Goal: Information Seeking & Learning: Understand process/instructions

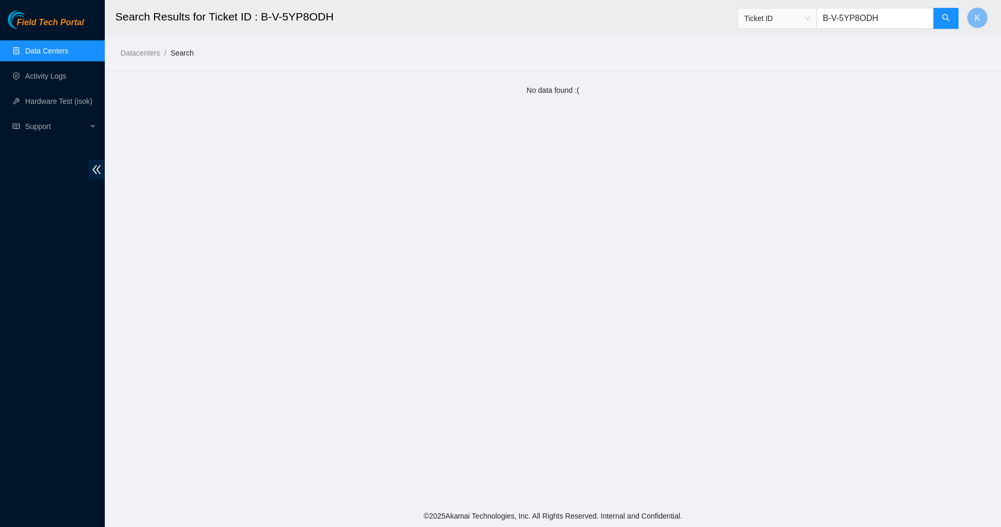
click at [52, 51] on link "Data Centers" at bounding box center [46, 51] width 43 height 8
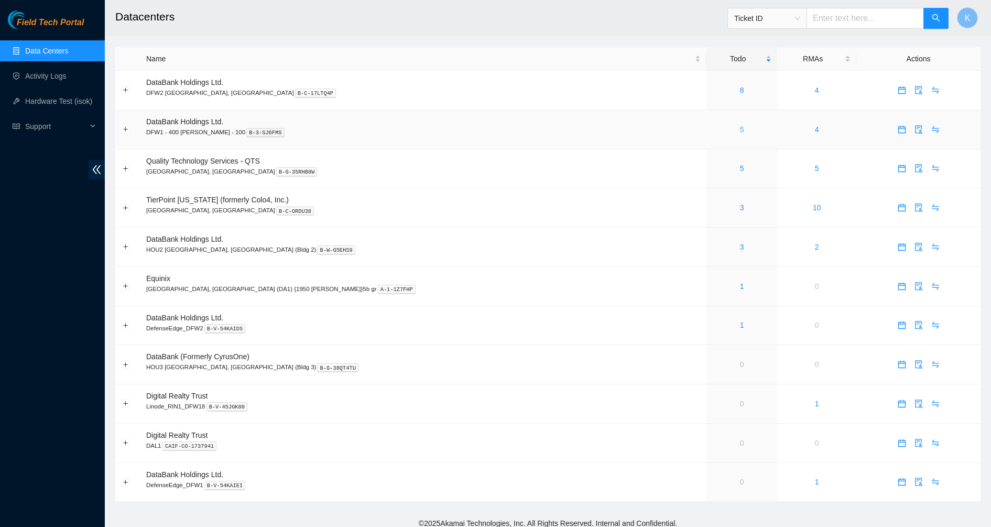
click at [740, 128] on link "5" at bounding box center [742, 129] width 4 height 8
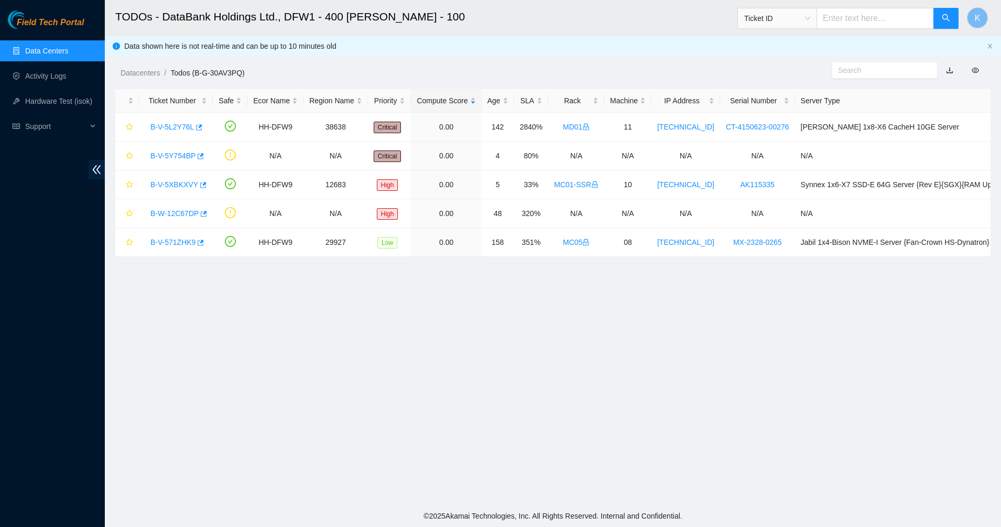
click at [31, 55] on link "Data Centers" at bounding box center [46, 51] width 43 height 8
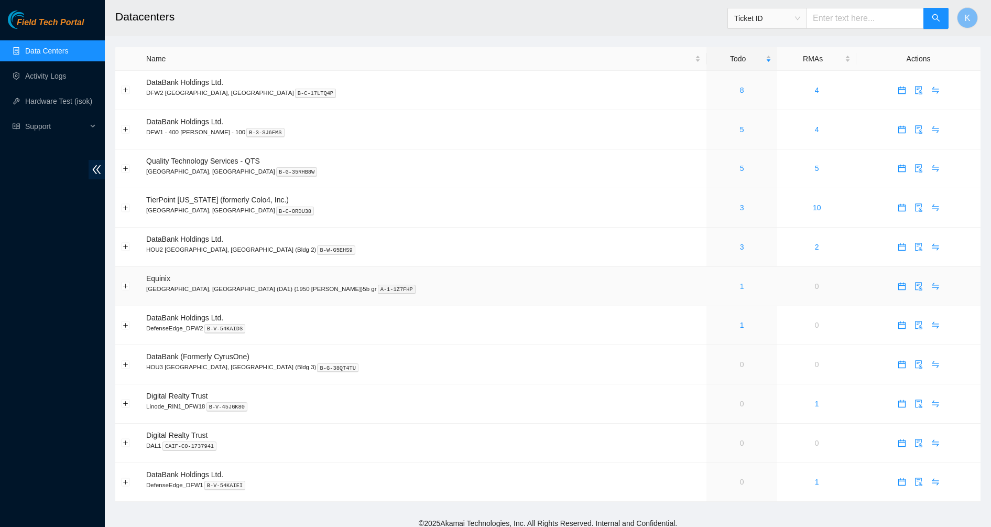
click at [740, 285] on link "1" at bounding box center [742, 286] width 4 height 8
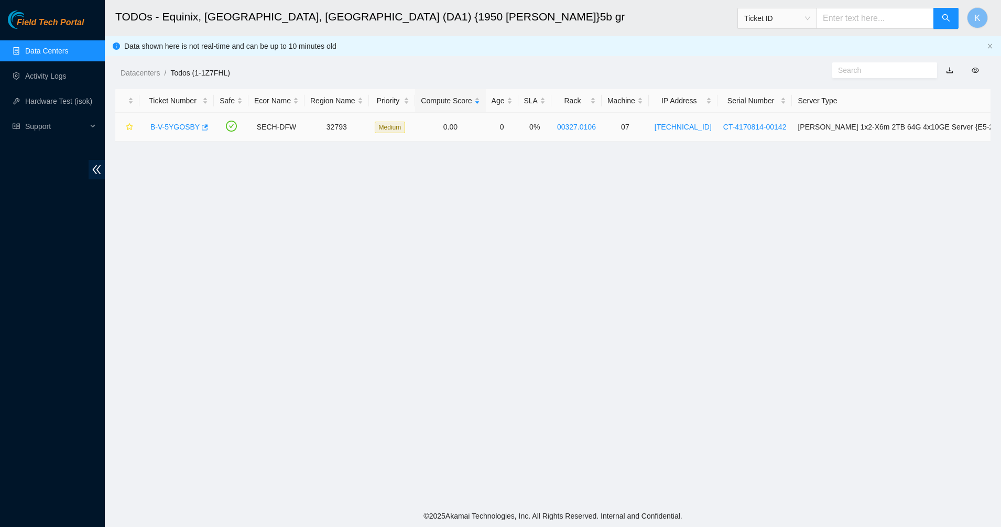
click at [167, 123] on link "B-V-5YGOSBY" at bounding box center [174, 127] width 49 height 8
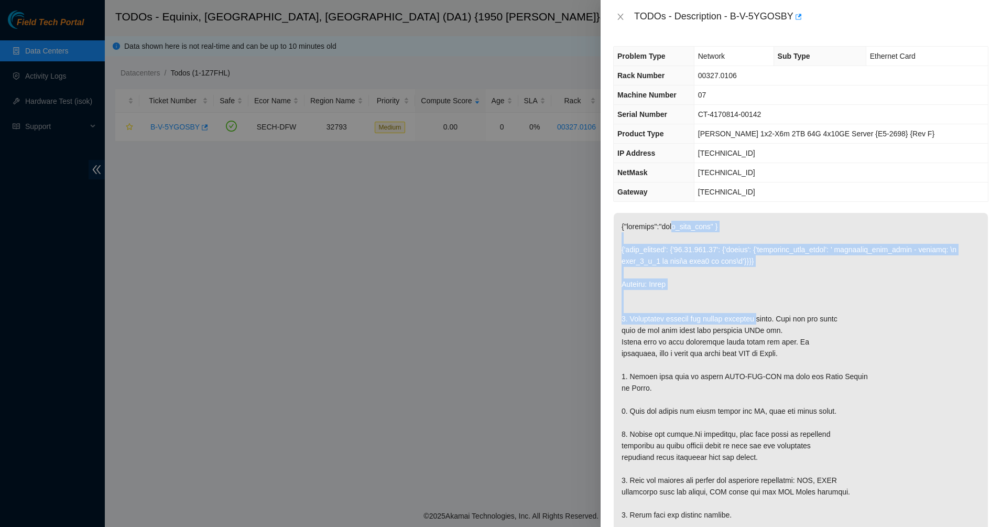
drag, startPoint x: 728, startPoint y: 296, endPoint x: 751, endPoint y: 317, distance: 31.6
drag, startPoint x: 751, startPoint y: 317, endPoint x: 625, endPoint y: 214, distance: 162.5
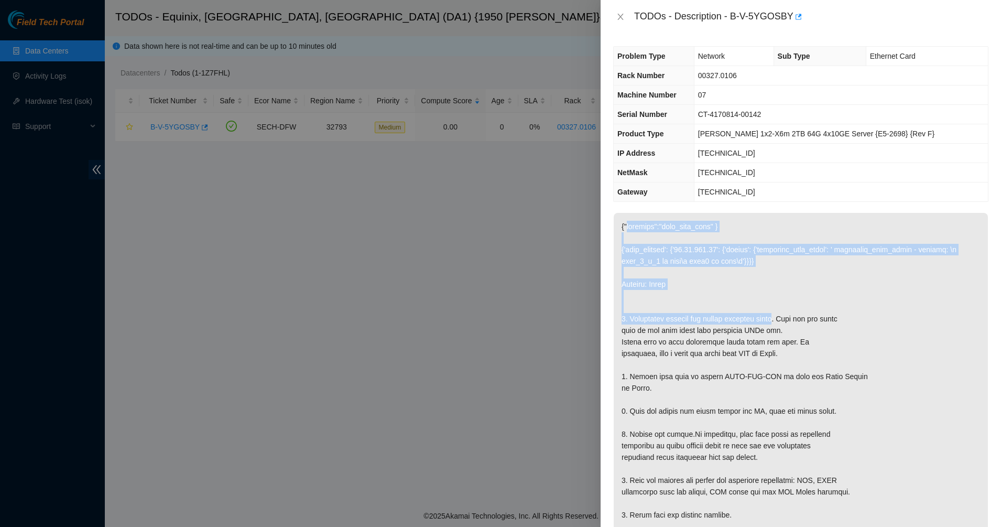
drag, startPoint x: 750, startPoint y: 316, endPoint x: 784, endPoint y: 350, distance: 48.6
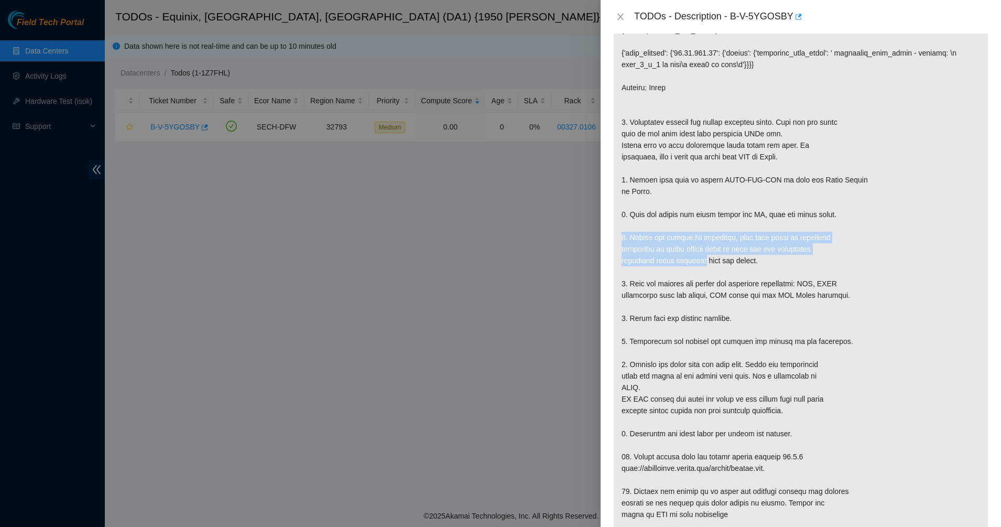
drag, startPoint x: 676, startPoint y: 221, endPoint x: 700, endPoint y: 257, distance: 43.3
click at [700, 257] on p at bounding box center [801, 347] width 374 height 662
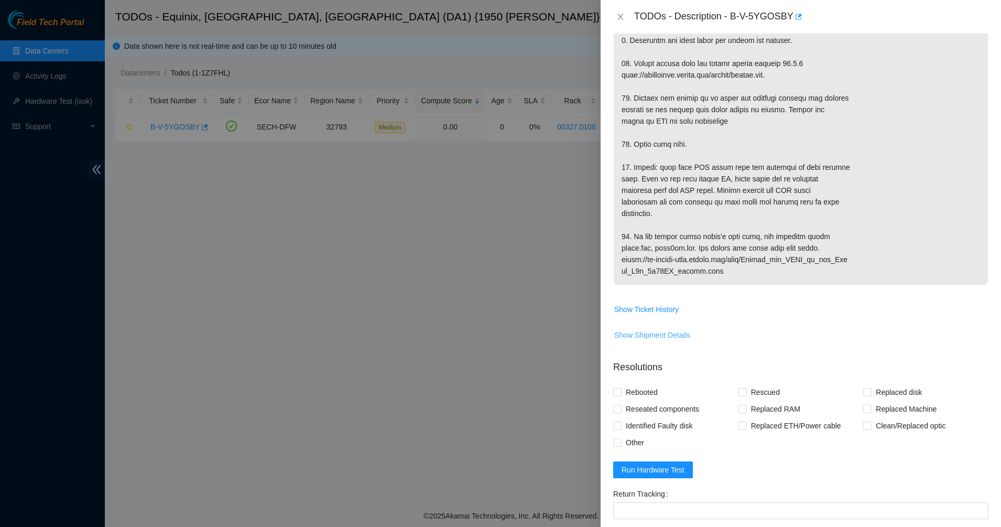
click at [650, 341] on span "Show Shipment Details" at bounding box center [652, 335] width 76 height 12
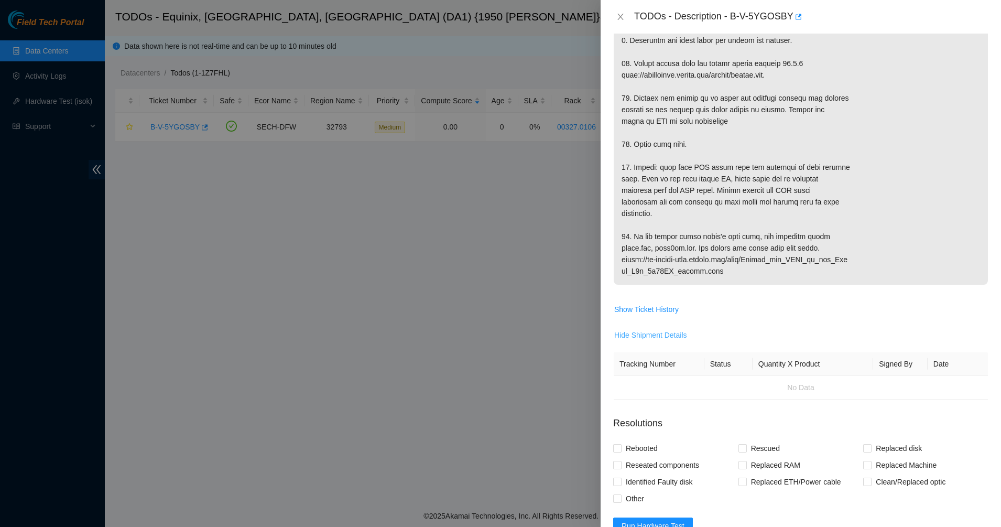
click at [644, 341] on span "Hide Shipment Details" at bounding box center [650, 335] width 73 height 12
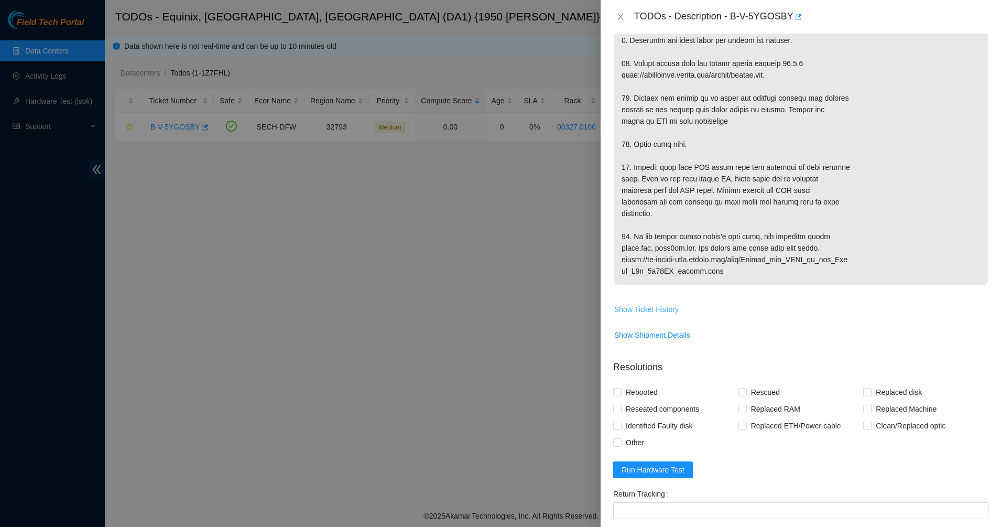
click at [647, 315] on span "Show Ticket History" at bounding box center [646, 310] width 64 height 12
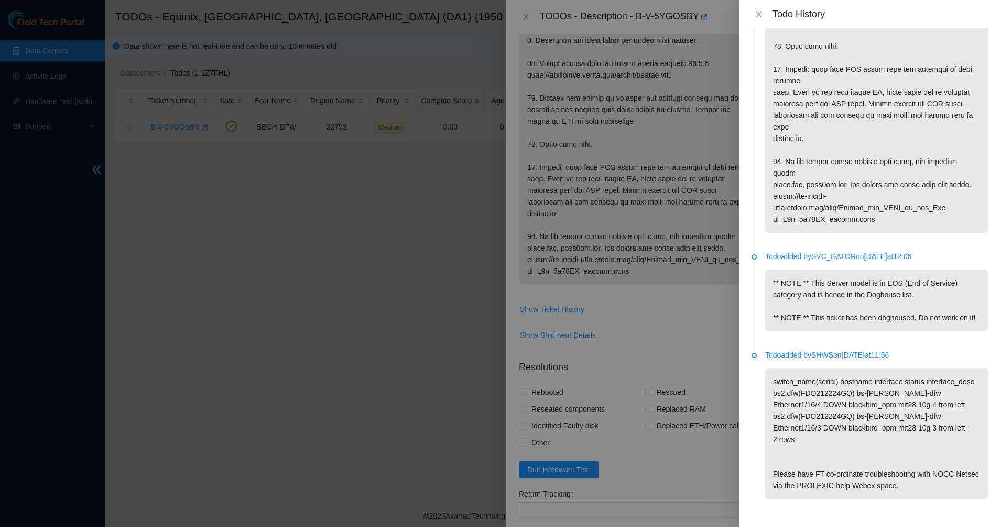
scroll to position [722, 0]
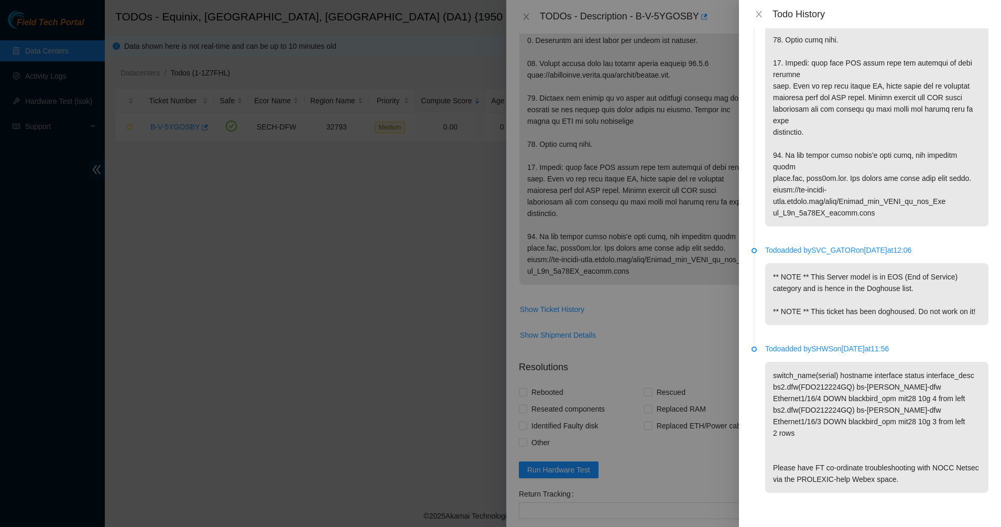
drag, startPoint x: 800, startPoint y: 161, endPoint x: 882, endPoint y: 363, distance: 218.0
click at [882, 364] on p "switch_name(serial) hostname interface status interface_desc bs2.dfw(FDO212224G…" at bounding box center [876, 427] width 223 height 131
click at [760, 17] on icon "close" at bounding box center [759, 14] width 8 height 8
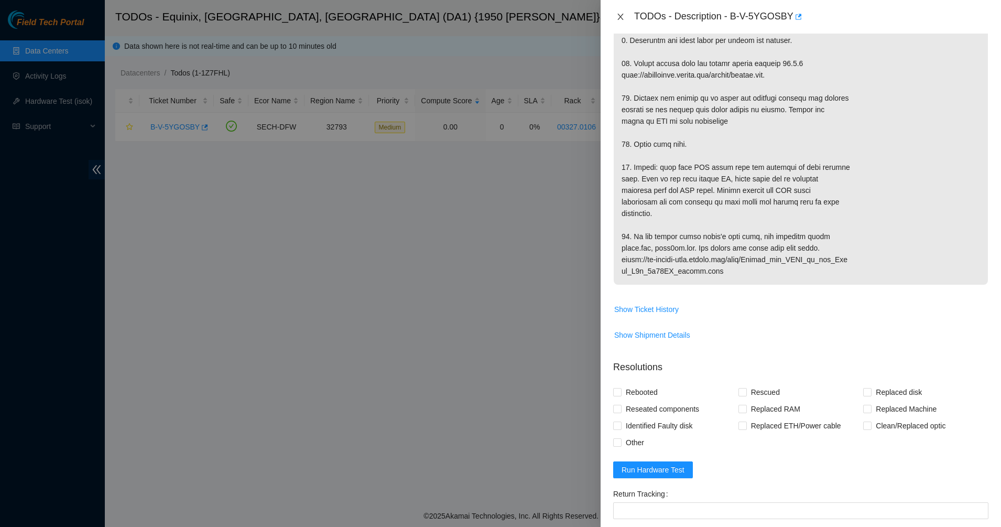
click at [623, 19] on icon "close" at bounding box center [621, 17] width 8 height 8
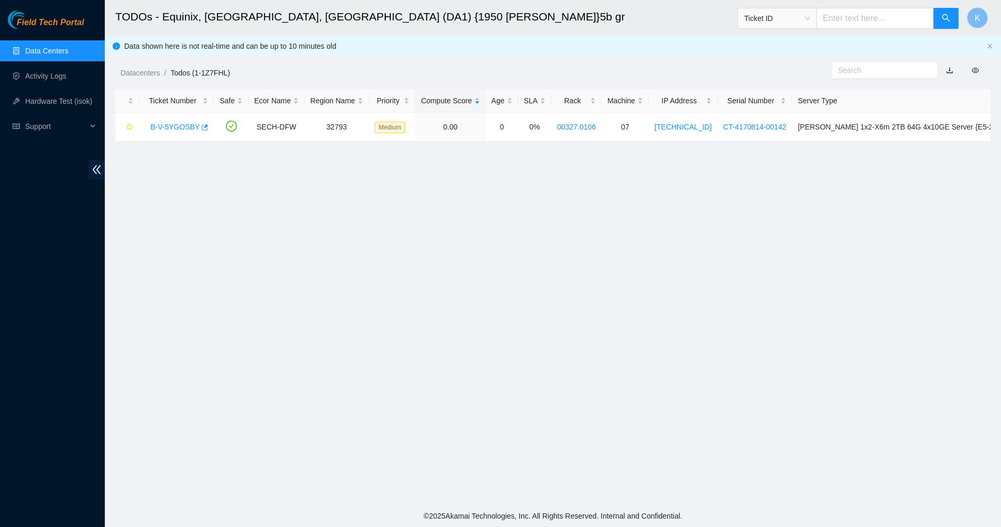
scroll to position [181, 0]
click at [25, 48] on link "Data Centers" at bounding box center [46, 51] width 43 height 8
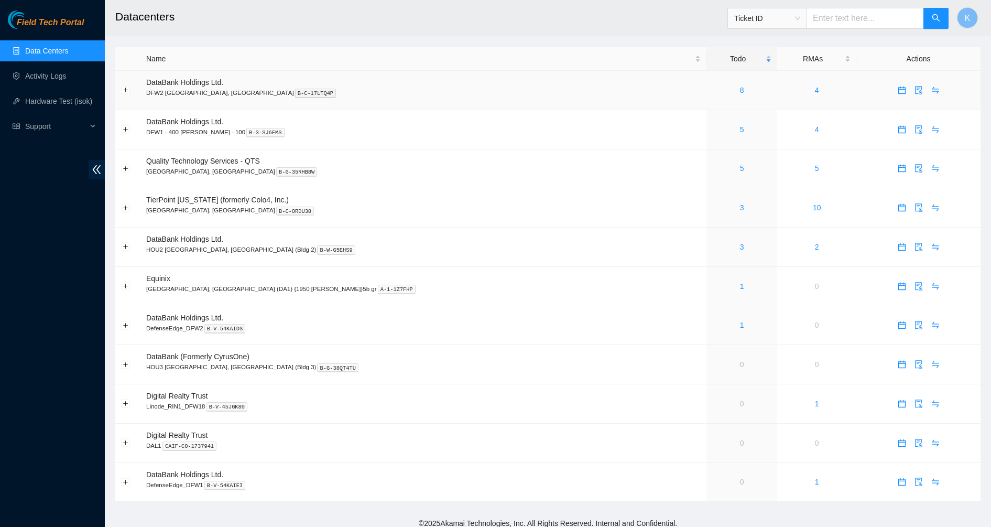
click at [713, 90] on div "8" at bounding box center [742, 90] width 59 height 12
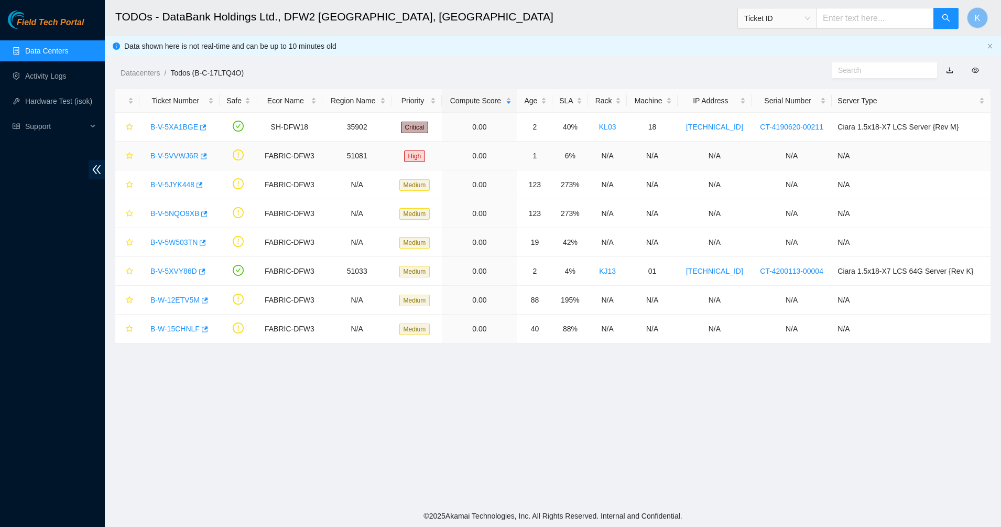
click at [195, 152] on link "B-V-5VVWJ6R" at bounding box center [174, 156] width 48 height 8
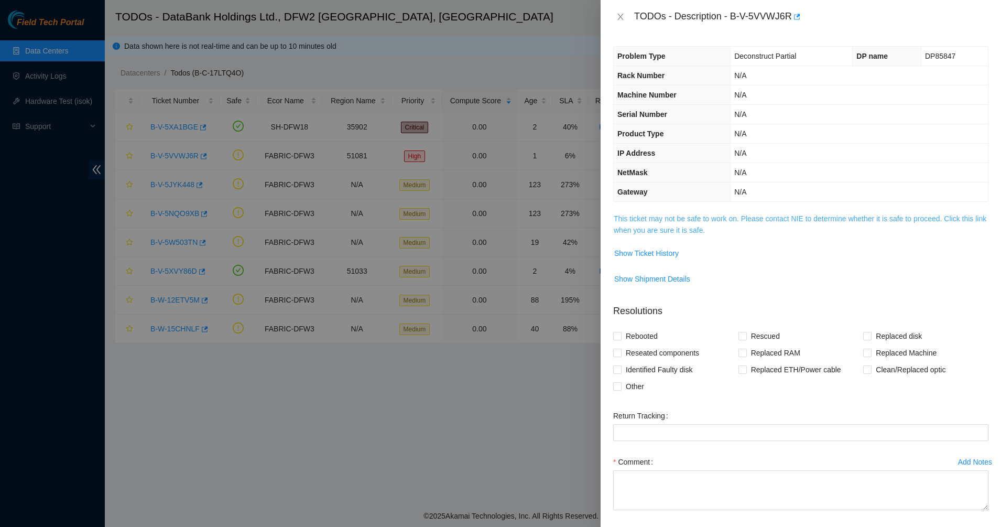
click at [661, 232] on link "This ticket may not be safe to work on. Please contact NIE to determine whether…" at bounding box center [800, 224] width 373 height 20
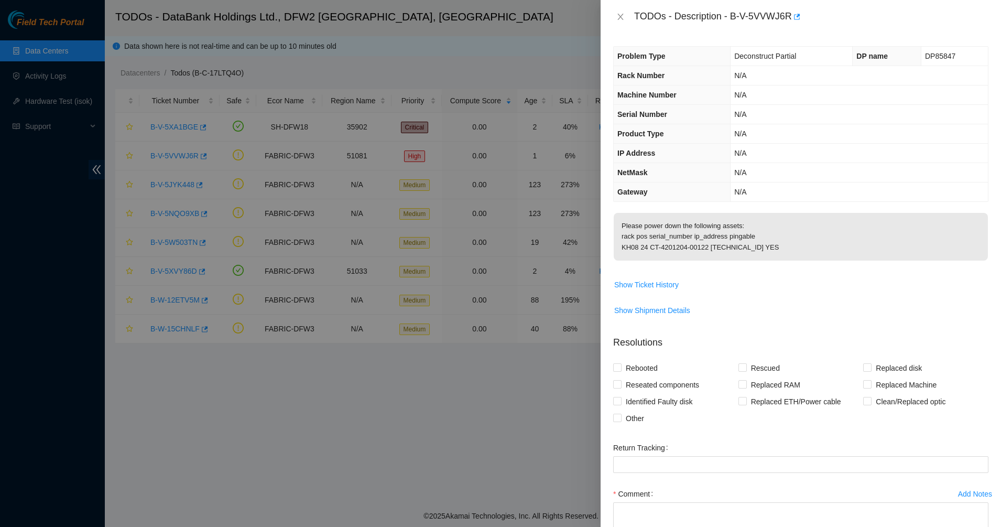
drag, startPoint x: 663, startPoint y: 229, endPoint x: 776, endPoint y: 266, distance: 119.2
click at [776, 261] on p "Please power down the following assets: rack pos serial_number ip_address pinga…" at bounding box center [801, 237] width 374 height 48
drag, startPoint x: 749, startPoint y: 248, endPoint x: 693, endPoint y: 224, distance: 60.9
click at [693, 224] on p "Please power down the following assets: rack pos serial_number ip_address pinga…" at bounding box center [801, 237] width 374 height 48
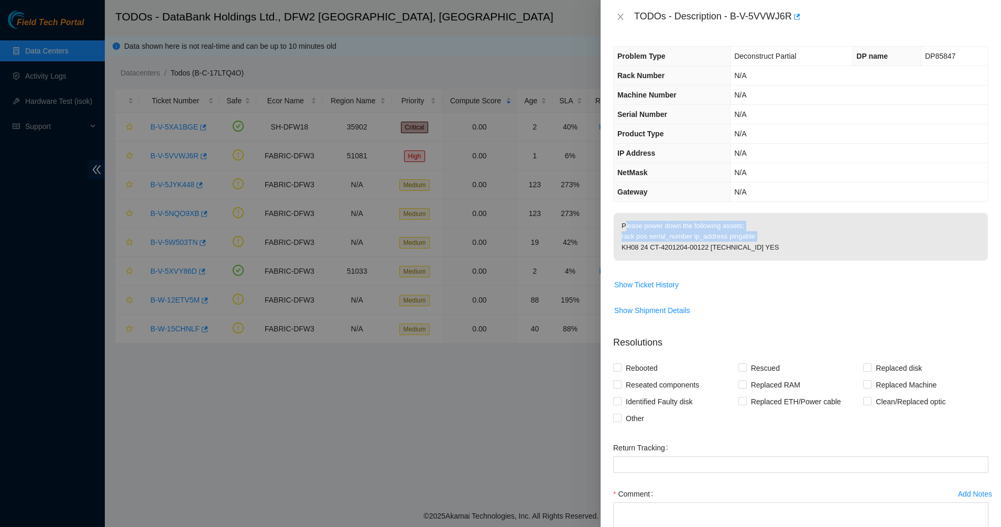
click at [693, 224] on p "Please power down the following assets: rack pos serial_number ip_address pinga…" at bounding box center [801, 237] width 374 height 48
drag, startPoint x: 693, startPoint y: 224, endPoint x: 789, endPoint y: 252, distance: 99.4
click at [789, 252] on p "Please power down the following assets: rack pos serial_number ip_address pinga…" at bounding box center [801, 237] width 374 height 48
drag, startPoint x: 789, startPoint y: 256, endPoint x: 728, endPoint y: 239, distance: 63.2
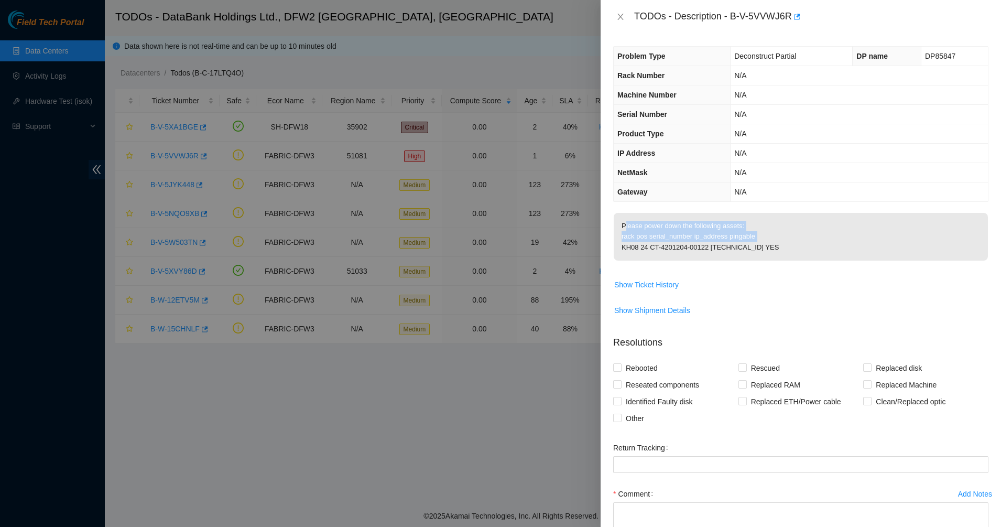
click at [728, 239] on p "Please power down the following assets: rack pos serial_number ip_address pinga…" at bounding box center [801, 237] width 374 height 48
drag, startPoint x: 728, startPoint y: 239, endPoint x: 689, endPoint y: 175, distance: 74.1
click at [727, 238] on p "Please power down the following assets: rack pos serial_number ip_address pinga…" at bounding box center [801, 237] width 374 height 48
click at [619, 17] on icon "close" at bounding box center [621, 17] width 8 height 8
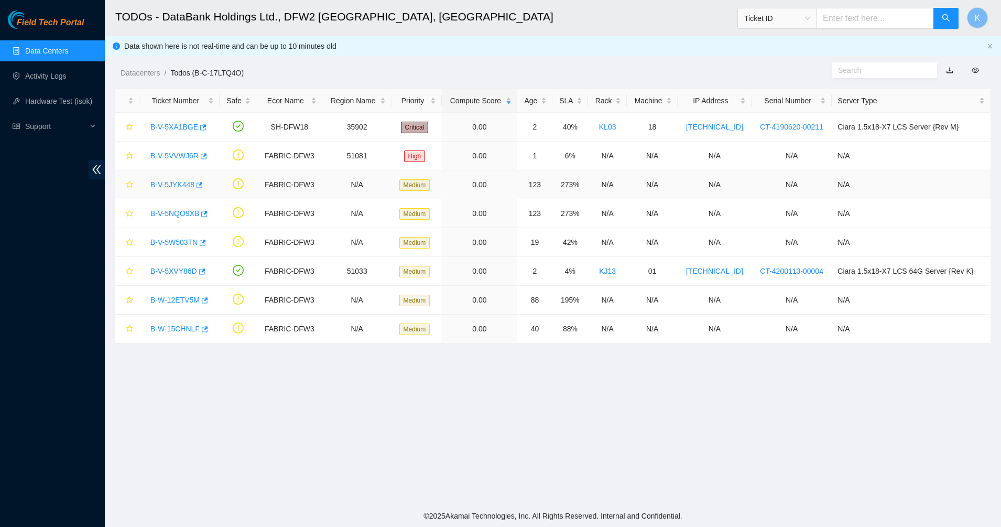
click at [152, 185] on link "B-V-5JYK448" at bounding box center [172, 184] width 44 height 8
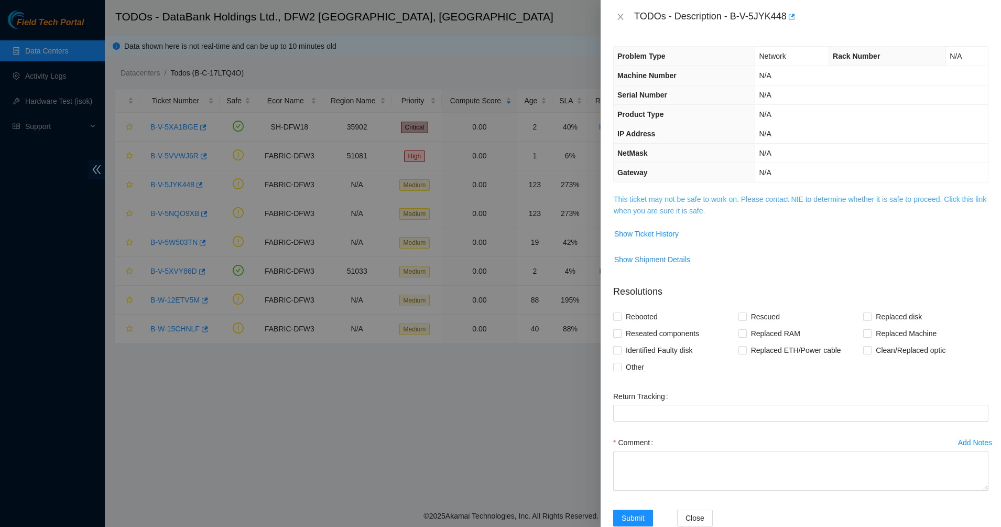
click at [688, 215] on link "This ticket may not be safe to work on. Please contact NIE to determine whether…" at bounding box center [800, 205] width 373 height 20
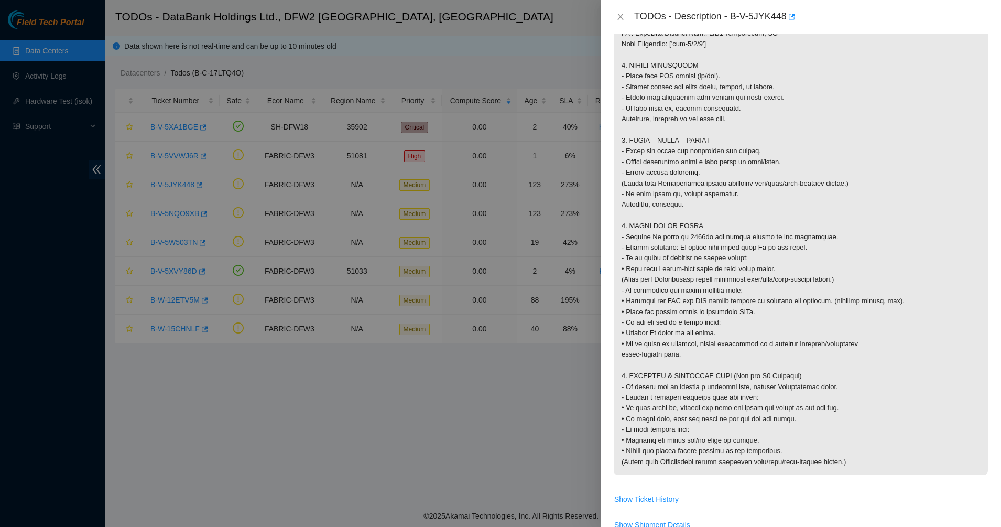
scroll to position [852, 0]
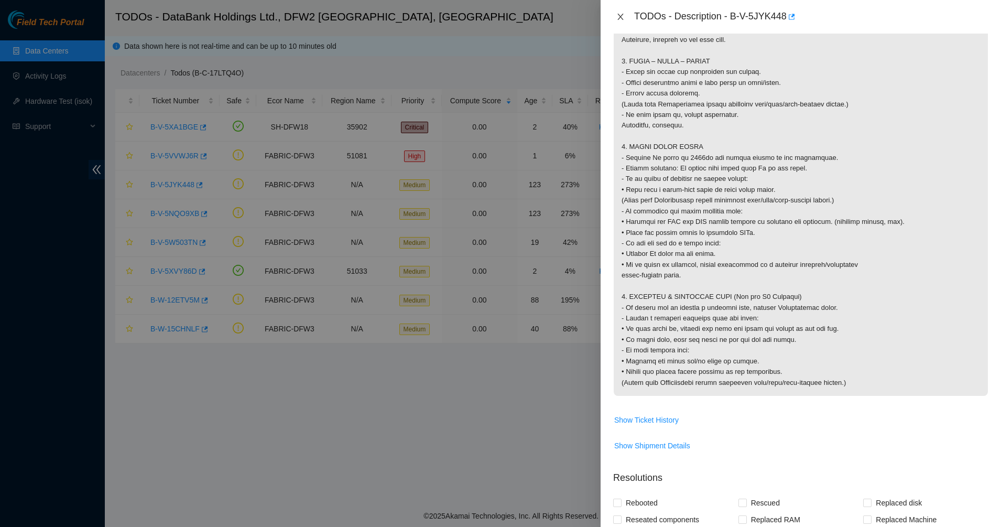
click at [619, 20] on icon "close" at bounding box center [621, 17] width 8 height 8
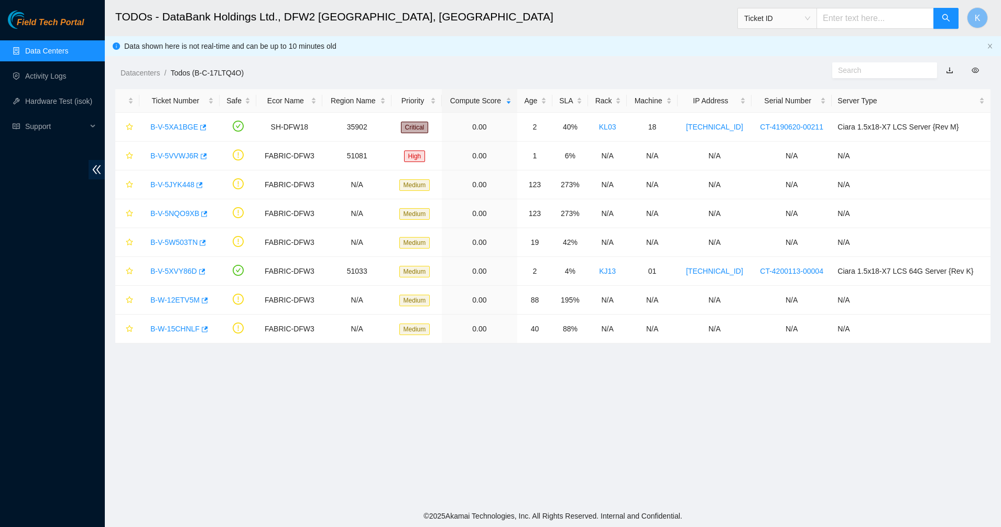
scroll to position [25, 0]
click at [162, 215] on link "B-V-5NQO9XB" at bounding box center [174, 213] width 49 height 8
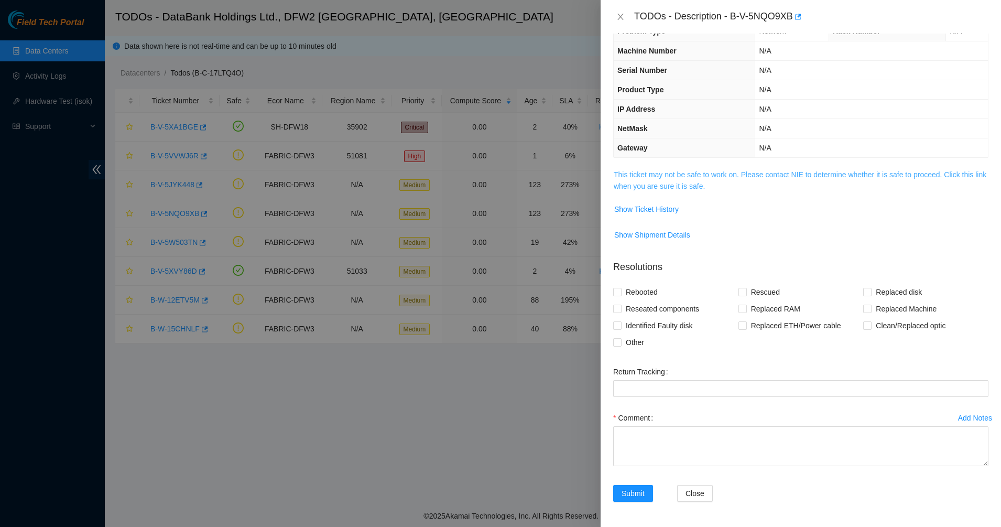
click at [655, 175] on link "This ticket may not be safe to work on. Please contact NIE to determine whether…" at bounding box center [800, 180] width 373 height 20
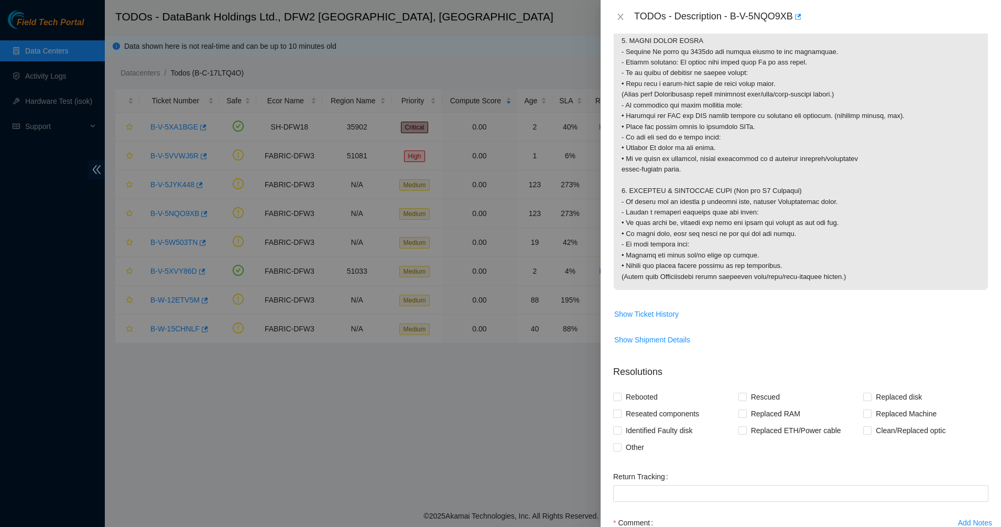
scroll to position [1008, 0]
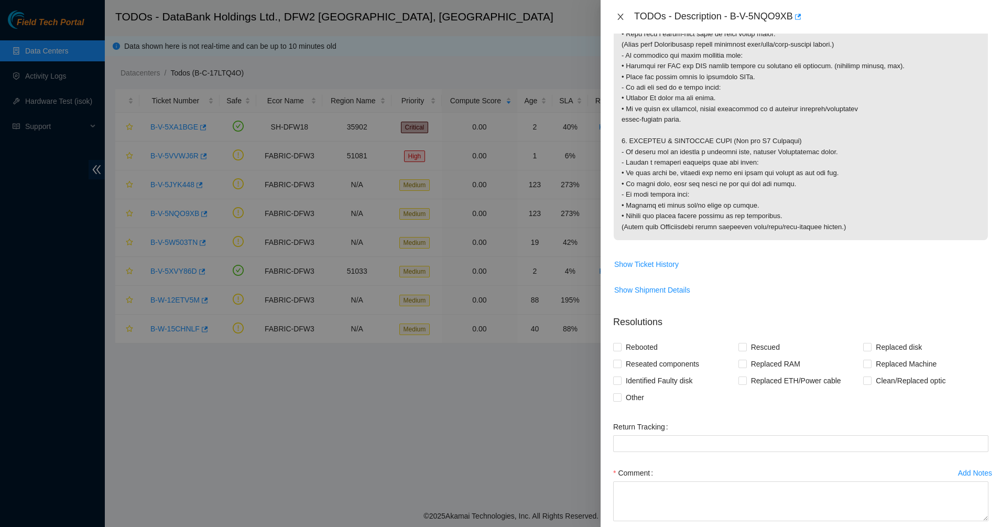
click at [614, 14] on button "Close" at bounding box center [620, 17] width 15 height 10
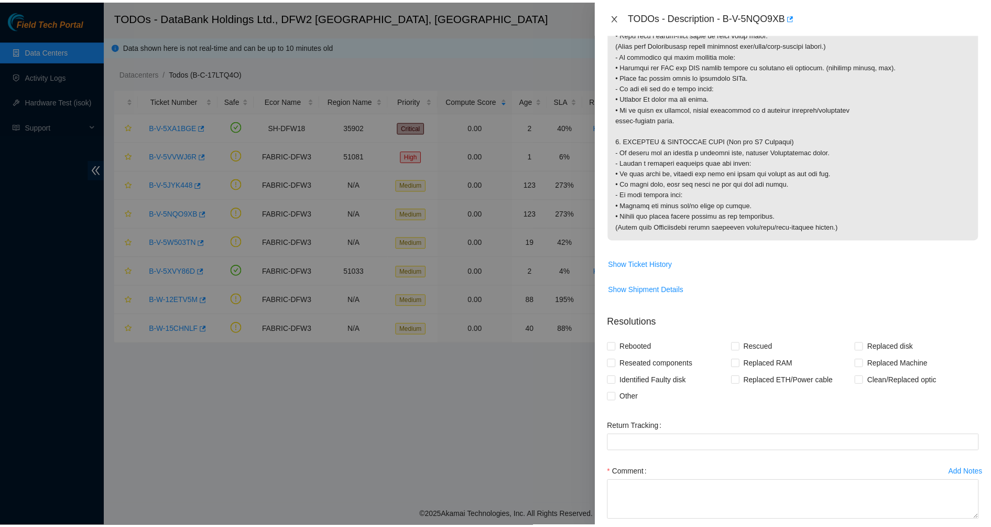
scroll to position [25, 0]
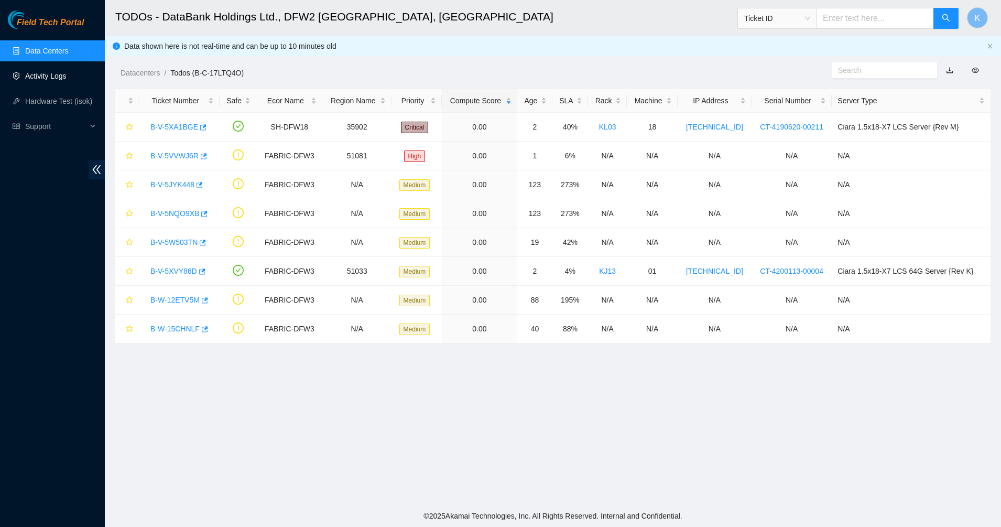
click at [37, 78] on link "Activity Logs" at bounding box center [45, 76] width 41 height 8
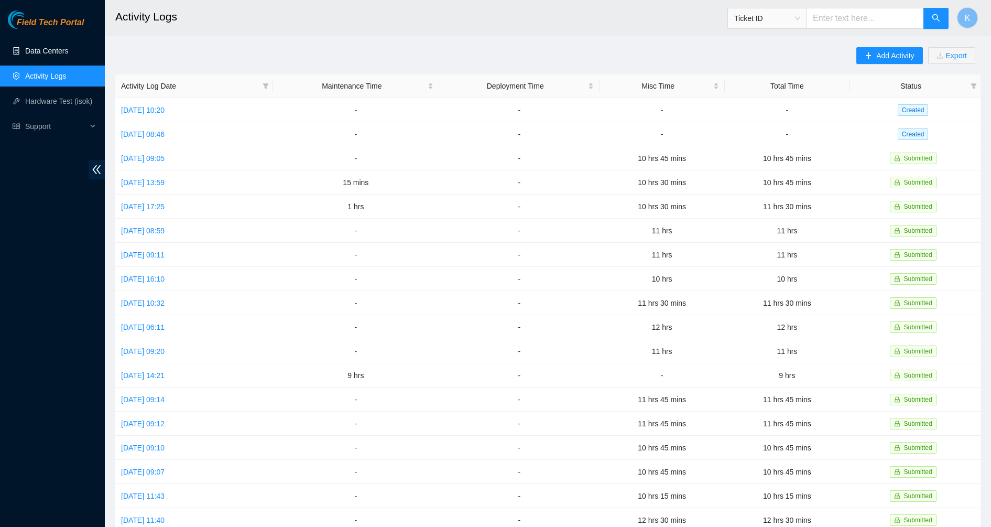
click at [53, 49] on link "Data Centers" at bounding box center [46, 51] width 43 height 8
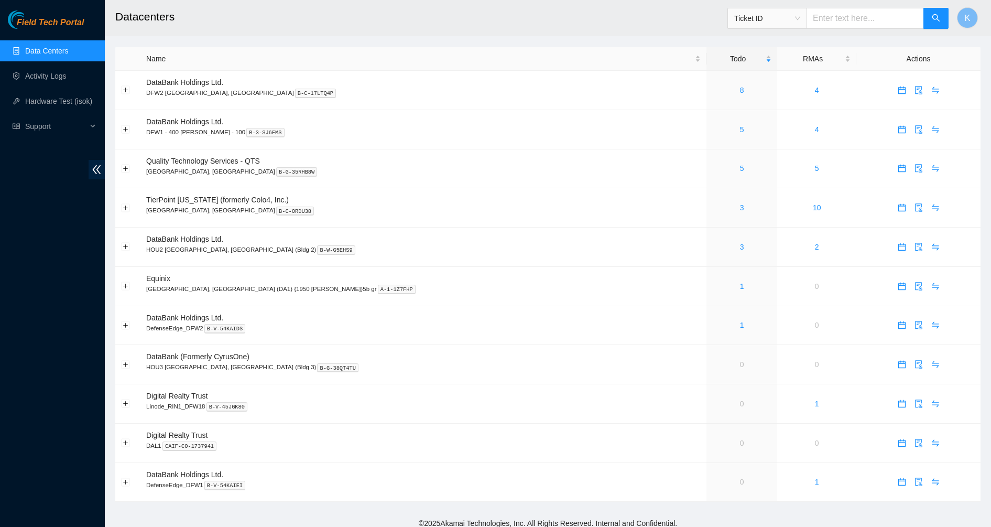
click at [801, 20] on span "Ticket ID" at bounding box center [768, 18] width 66 height 16
click at [760, 121] on div "Tracking Number" at bounding box center [777, 123] width 66 height 12
click at [819, 16] on input "text" at bounding box center [865, 18] width 117 height 21
type input "6"
type input "463470066224"
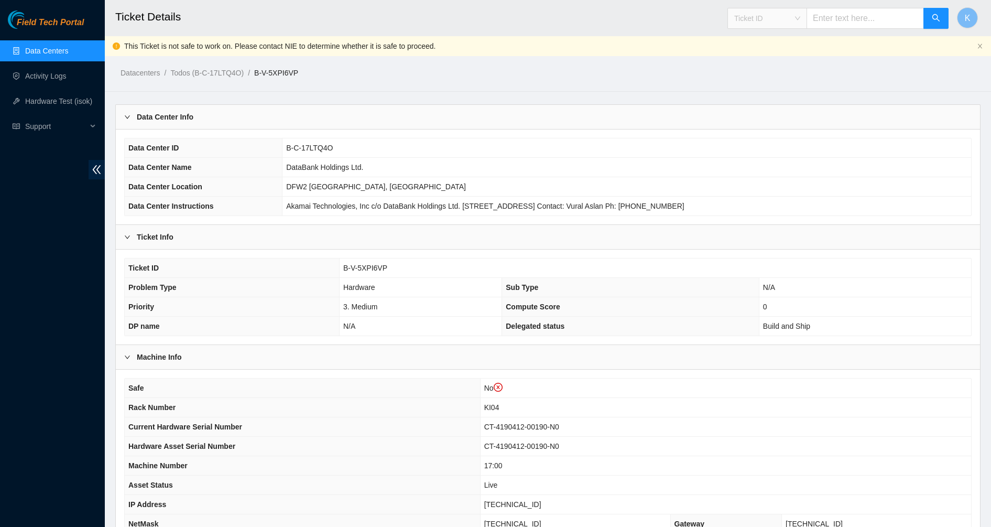
click at [784, 16] on span "Ticket ID" at bounding box center [768, 18] width 66 height 16
click at [768, 122] on div "Tracking Number" at bounding box center [777, 123] width 66 height 12
click at [866, 8] on input "text" at bounding box center [865, 18] width 117 height 21
click at [861, 15] on input "text" at bounding box center [865, 18] width 117 height 21
type input "463470065581"
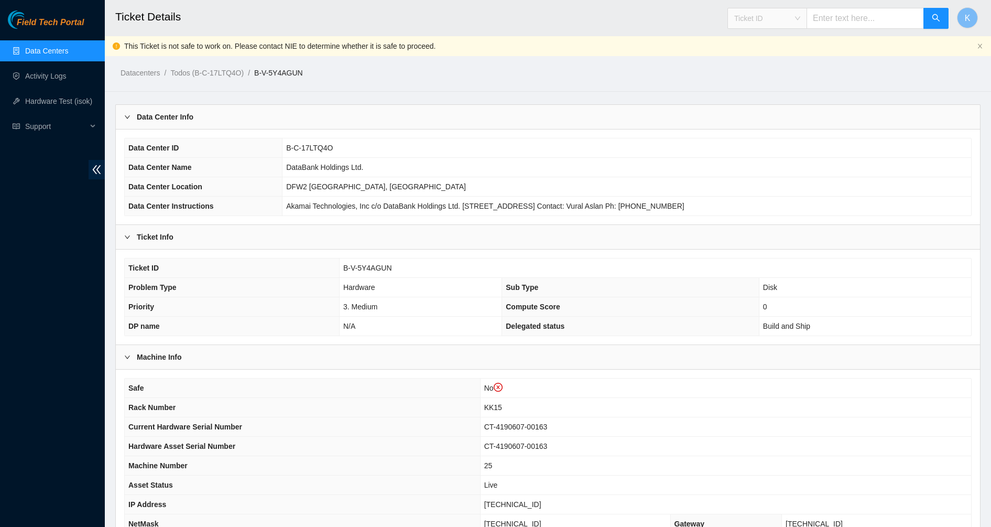
click at [780, 13] on span "Ticket ID" at bounding box center [768, 18] width 66 height 16
click at [775, 126] on div "Tracking Number" at bounding box center [777, 123] width 66 height 12
click at [789, 7] on span "Tracking Number" at bounding box center [839, 15] width 222 height 27
click at [886, 10] on input "text" at bounding box center [865, 18] width 117 height 21
click at [882, 19] on input "text" at bounding box center [865, 18] width 117 height 21
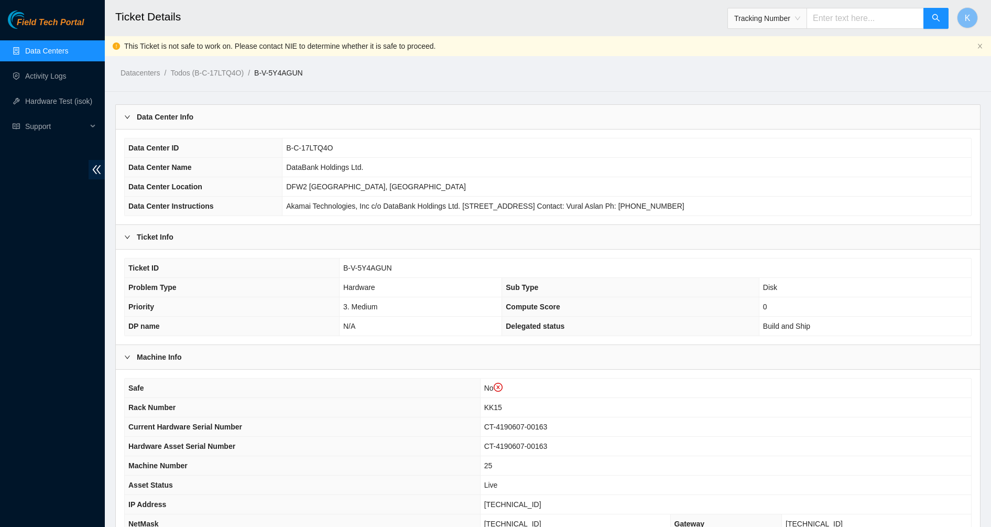
click at [838, 19] on input "text" at bounding box center [865, 18] width 117 height 21
type input "463470064688"
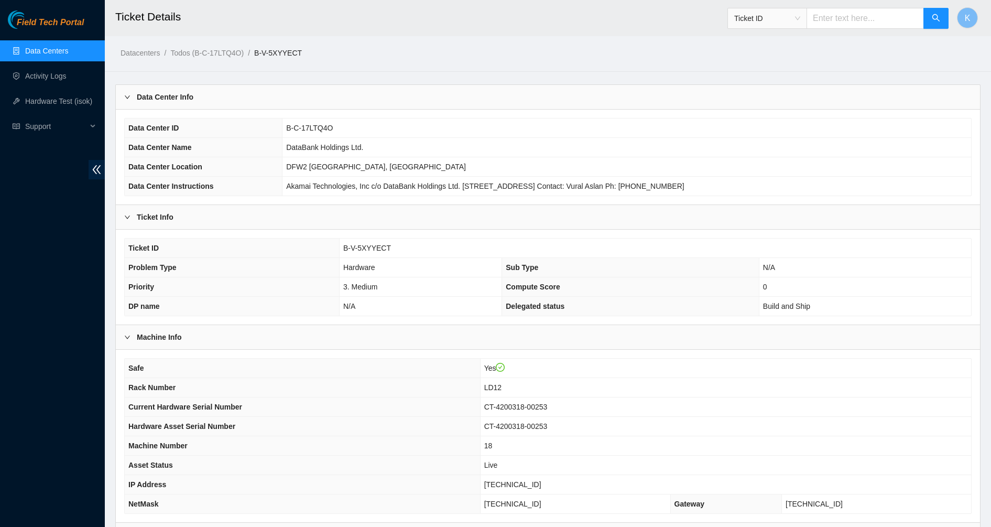
click at [801, 23] on span "Ticket ID" at bounding box center [768, 18] width 66 height 16
click at [774, 124] on div "Tracking Number" at bounding box center [777, 123] width 66 height 12
click at [860, 24] on input "text" at bounding box center [865, 18] width 117 height 21
type input "463470064508"
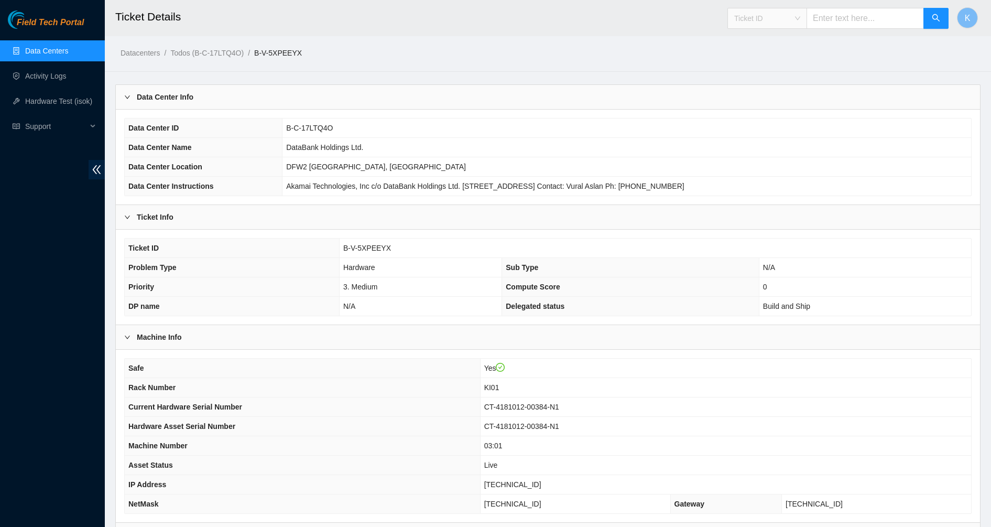
click at [762, 19] on span "Ticket ID" at bounding box center [768, 18] width 66 height 16
click at [770, 107] on div "Serial Number" at bounding box center [777, 106] width 66 height 12
click at [792, 17] on span "Serial Number" at bounding box center [768, 18] width 66 height 16
click at [781, 124] on div "Tracking Number" at bounding box center [777, 123] width 66 height 12
click at [850, 24] on input "text" at bounding box center [865, 18] width 117 height 21
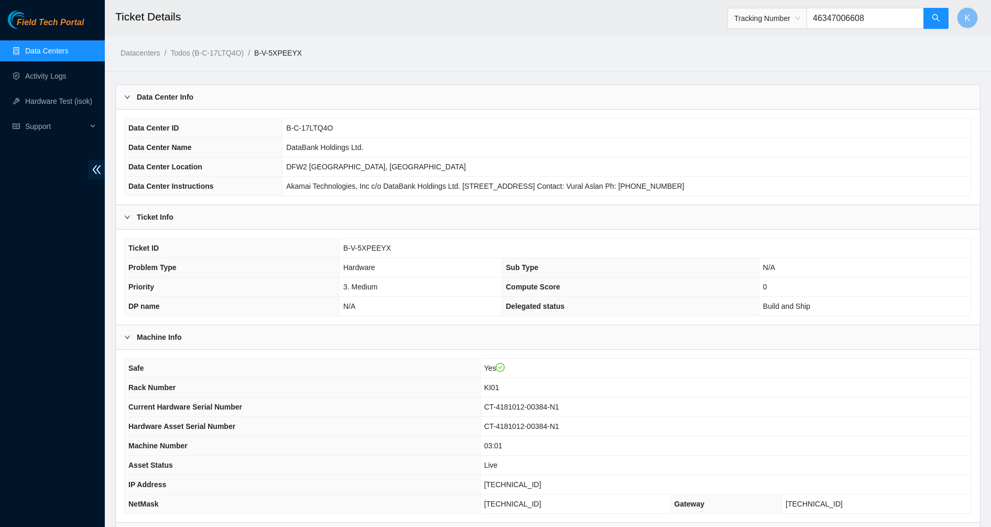
type input "463470066084"
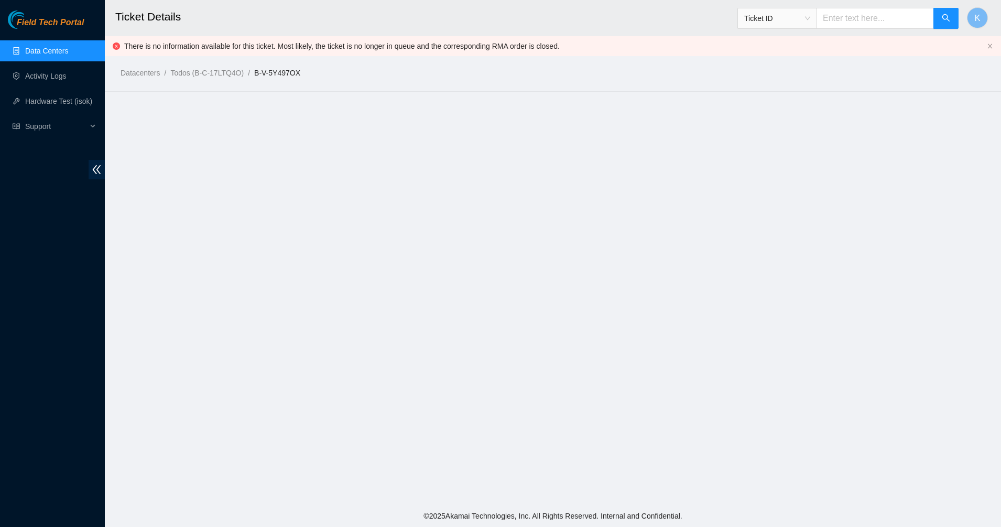
click at [772, 20] on span "Ticket ID" at bounding box center [777, 18] width 66 height 16
click at [768, 124] on div "Tracking Number" at bounding box center [787, 123] width 66 height 12
click at [838, 20] on input "text" at bounding box center [875, 18] width 117 height 21
type input "463470064585"
click at [766, 18] on span "Ticket ID" at bounding box center [777, 18] width 66 height 16
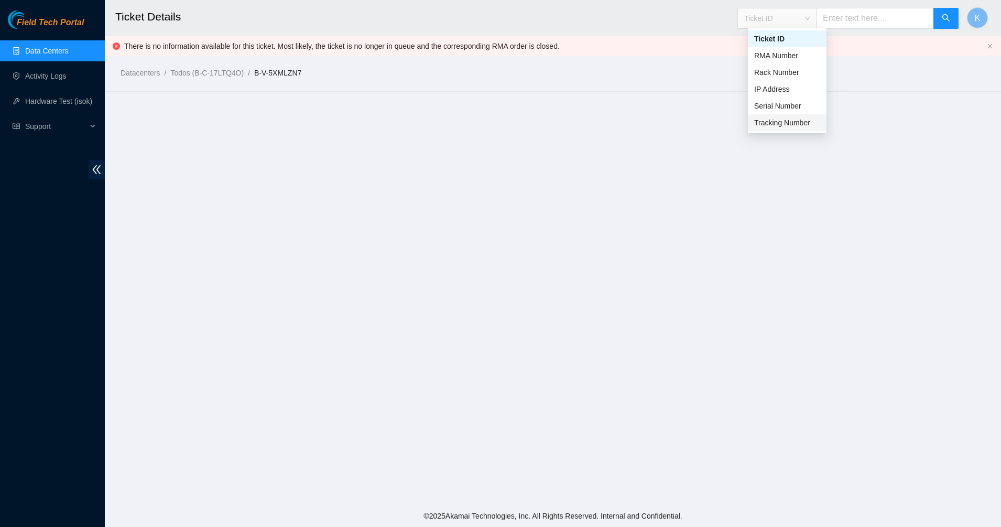
click at [762, 121] on div "Tracking Number" at bounding box center [787, 123] width 66 height 12
click at [887, 27] on input "text" at bounding box center [875, 18] width 117 height 21
click at [887, 26] on input "text" at bounding box center [875, 18] width 117 height 21
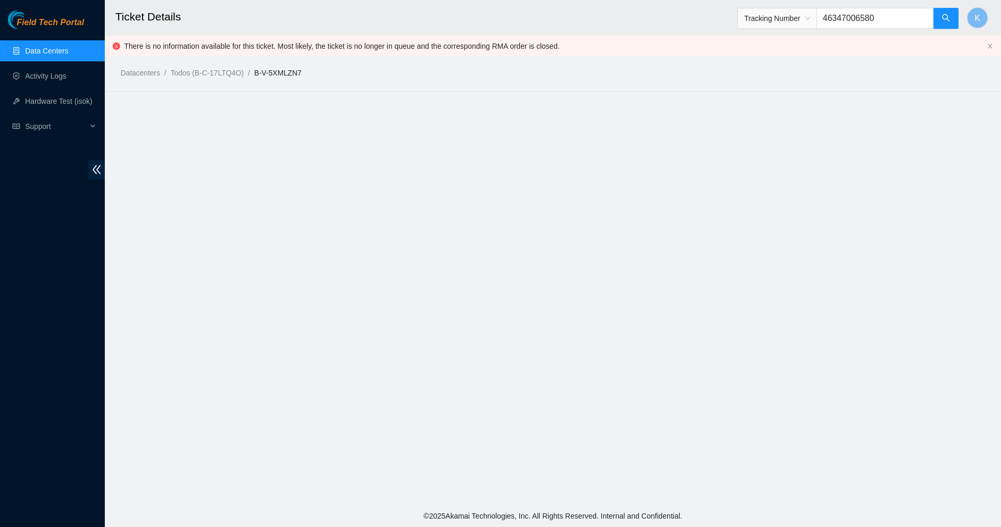
type input "463470065802"
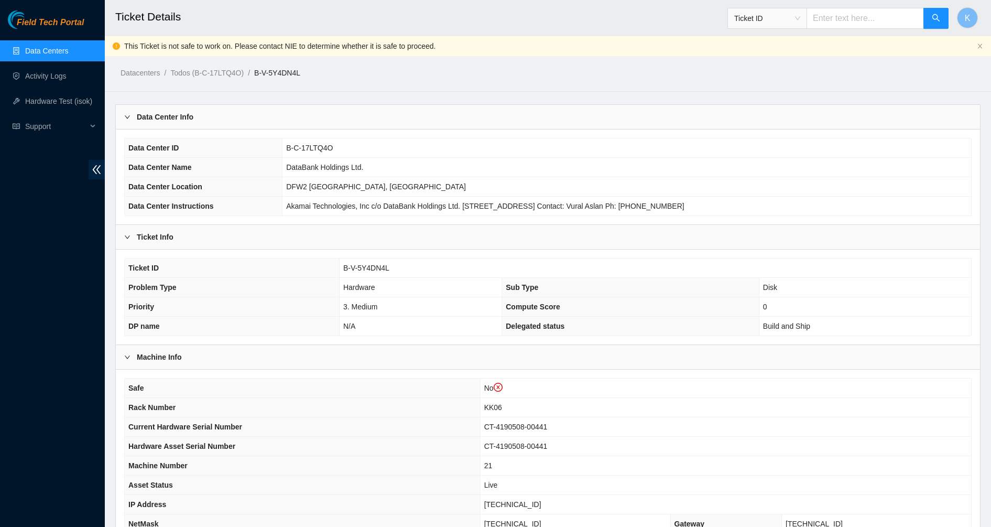
click at [779, 17] on span "Ticket ID" at bounding box center [768, 18] width 66 height 16
click at [778, 128] on div "Tracking Number" at bounding box center [777, 122] width 79 height 17
click at [845, 17] on input "text" at bounding box center [865, 18] width 117 height 21
type input "463470066268"
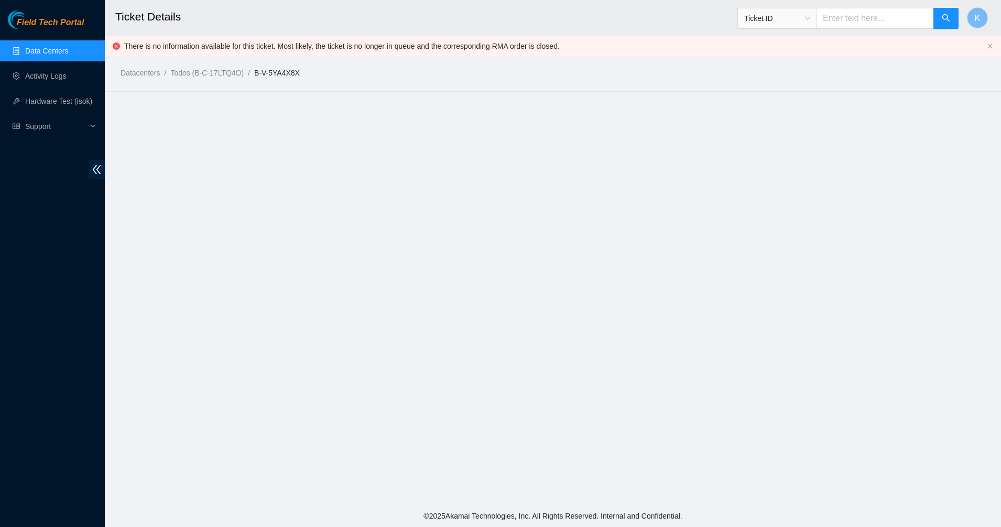
click at [807, 11] on span "Ticket ID" at bounding box center [777, 18] width 66 height 16
click at [780, 127] on div "Tracking Number" at bounding box center [787, 123] width 66 height 12
click at [858, 27] on input "text" at bounding box center [875, 18] width 117 height 21
type input "463470065342"
click at [789, 23] on span "Ticket ID" at bounding box center [777, 18] width 66 height 16
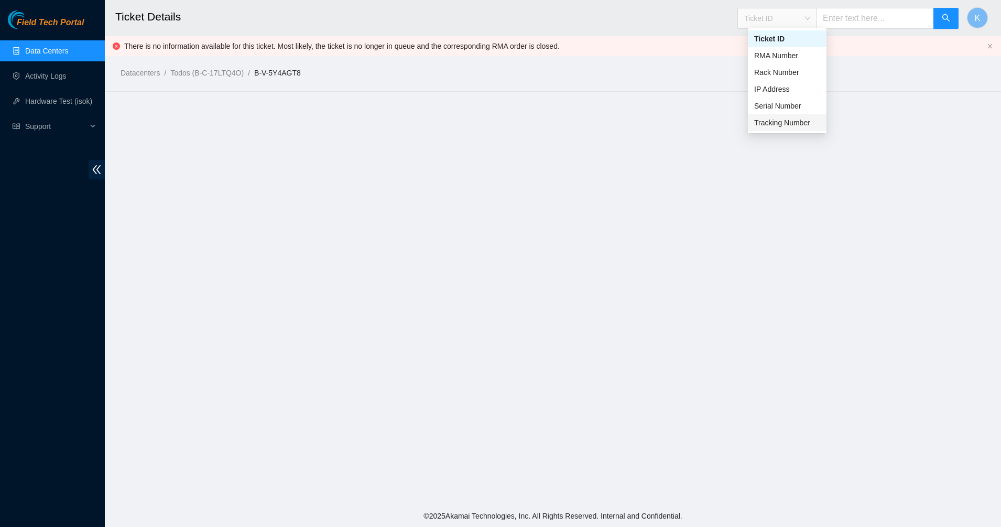
click at [783, 121] on div "Tracking Number" at bounding box center [787, 123] width 66 height 12
click at [850, 19] on input "text" at bounding box center [875, 18] width 117 height 21
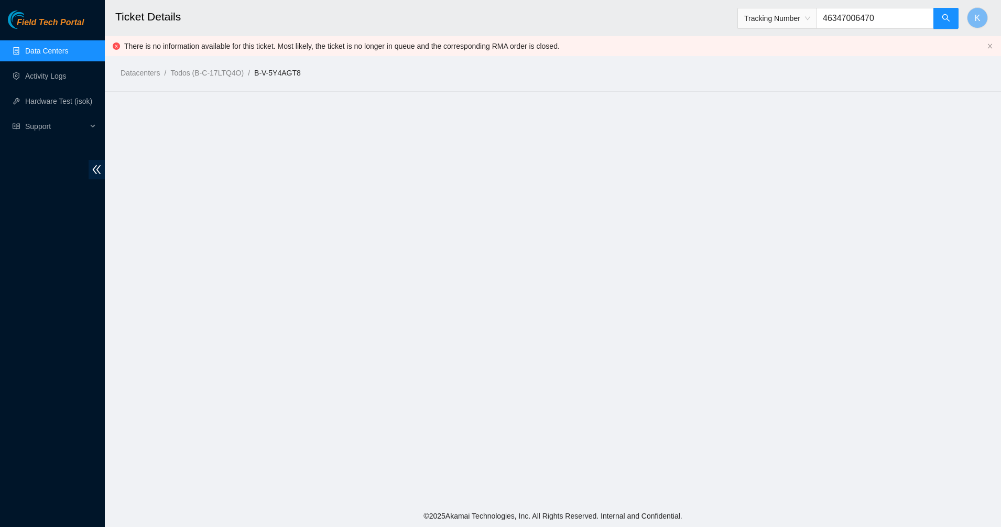
type input "463470064703"
drag, startPoint x: 276, startPoint y: 151, endPoint x: 254, endPoint y: 126, distance: 33.4
click at [275, 150] on main "Ticket Details Ticket ID K There is no information available for this ticket. M…" at bounding box center [553, 252] width 897 height 505
click at [47, 52] on link "Data Centers" at bounding box center [46, 51] width 43 height 8
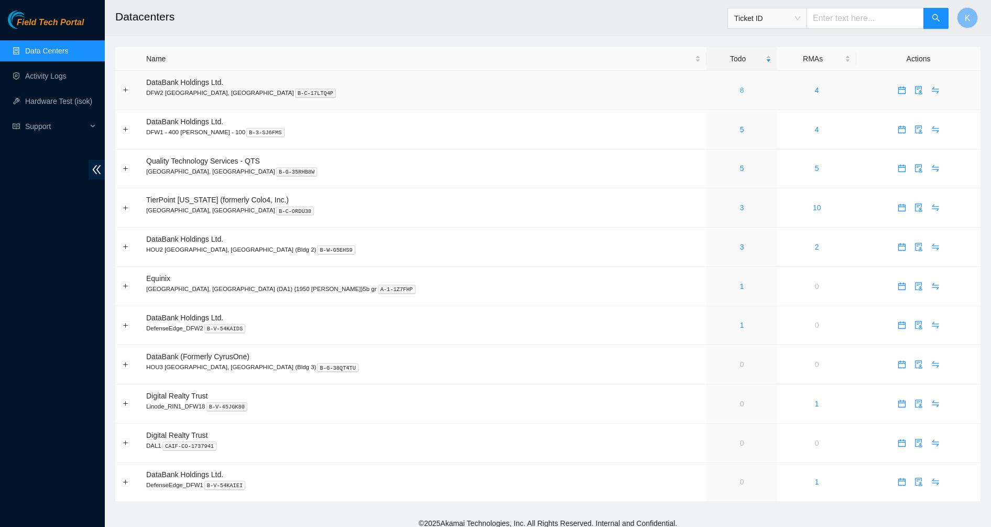
click at [740, 89] on link "8" at bounding box center [742, 90] width 4 height 8
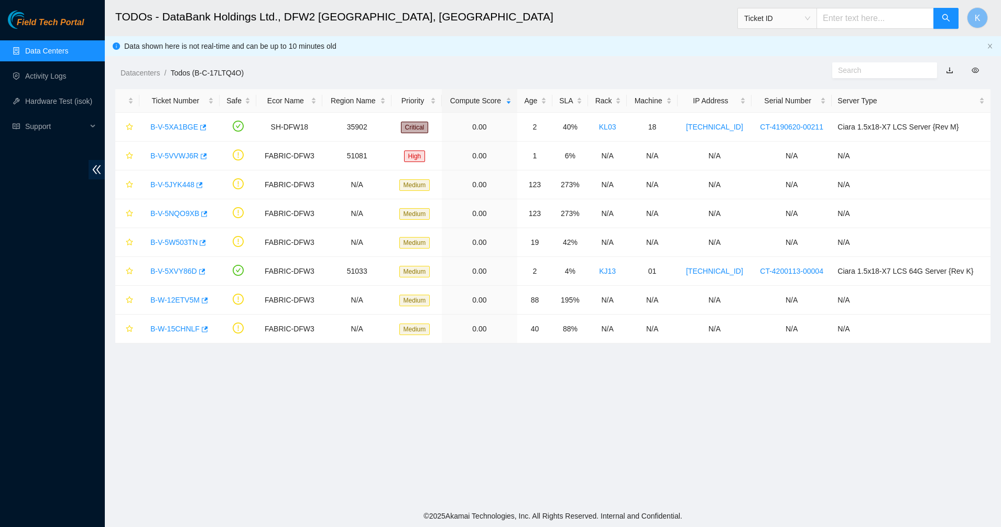
click at [37, 40] on ul "Data Centers Activity Logs Hardware Test (isok) Support" at bounding box center [52, 88] width 105 height 101
click at [37, 47] on link "Data Centers" at bounding box center [46, 51] width 43 height 8
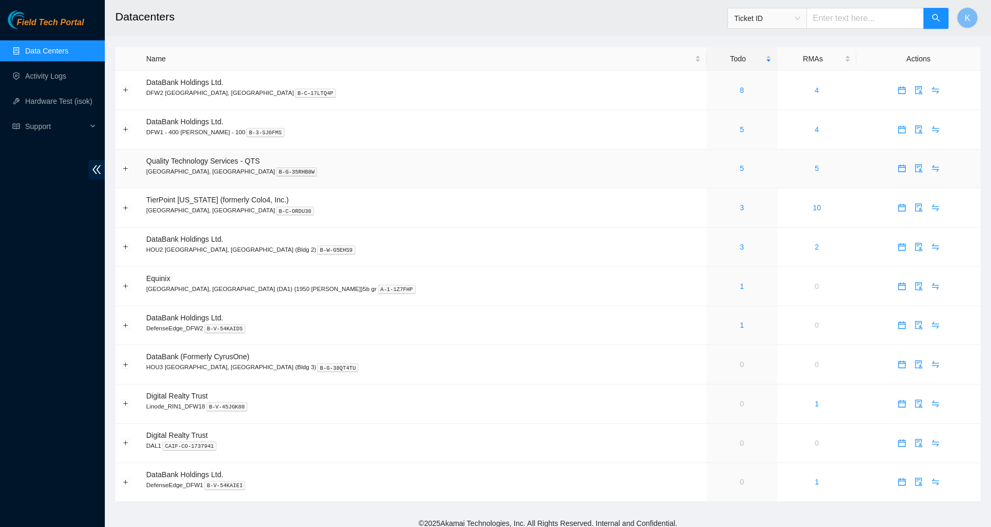
click at [713, 171] on div "5" at bounding box center [742, 169] width 59 height 12
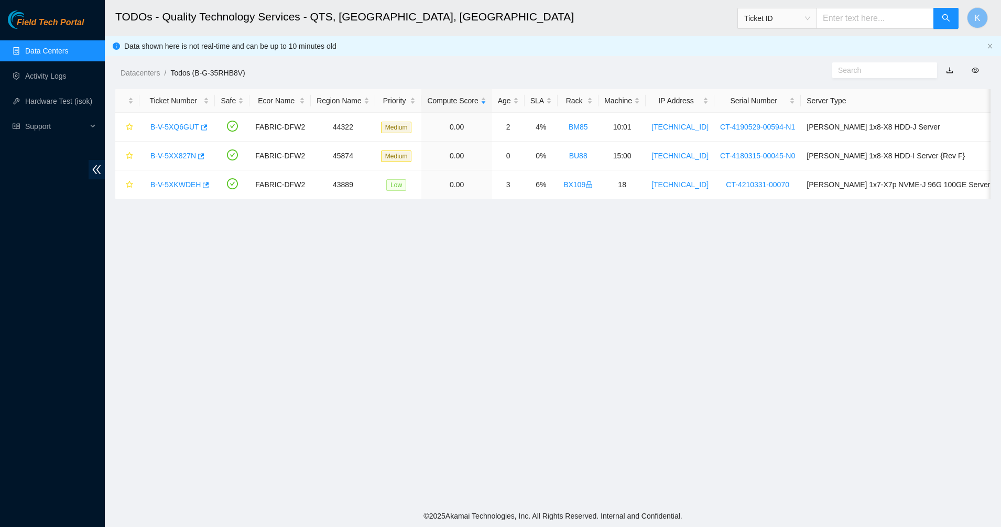
click at [39, 51] on link "Data Centers" at bounding box center [46, 51] width 43 height 8
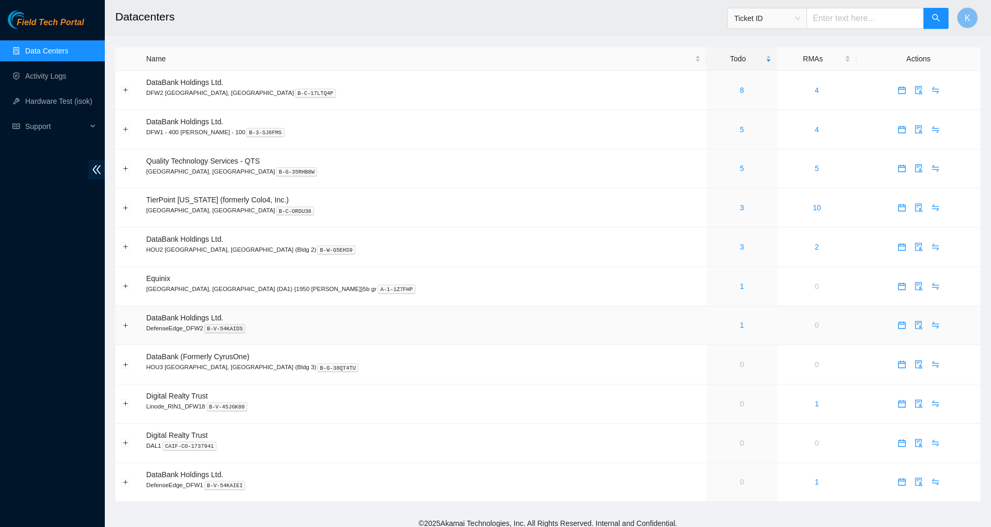
click at [857, 337] on td at bounding box center [919, 325] width 124 height 39
click at [740, 324] on link "1" at bounding box center [742, 325] width 4 height 8
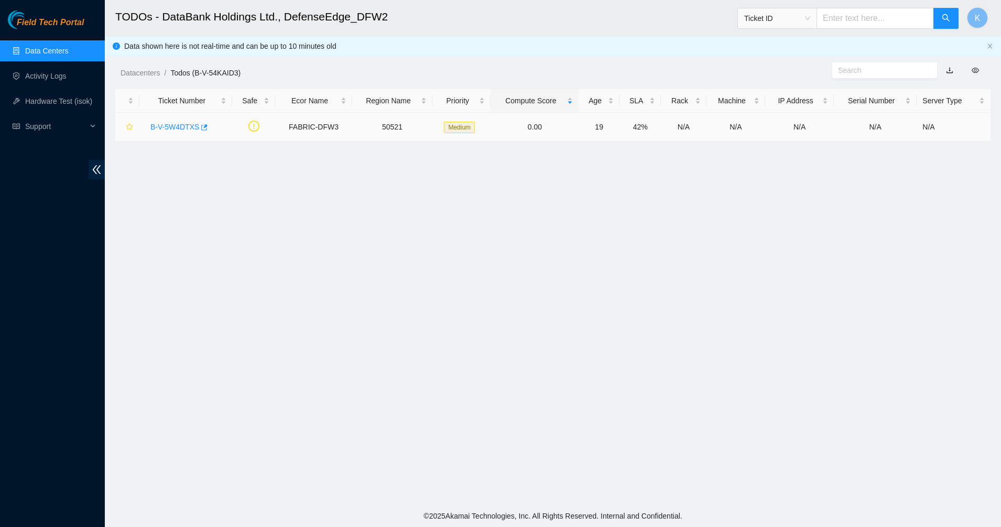
click at [168, 120] on div "B-V-5W4DTXS" at bounding box center [185, 126] width 81 height 17
click at [199, 124] on button "button" at bounding box center [203, 127] width 8 height 17
click at [184, 126] on link "B-V-5W4DTXS" at bounding box center [174, 127] width 49 height 8
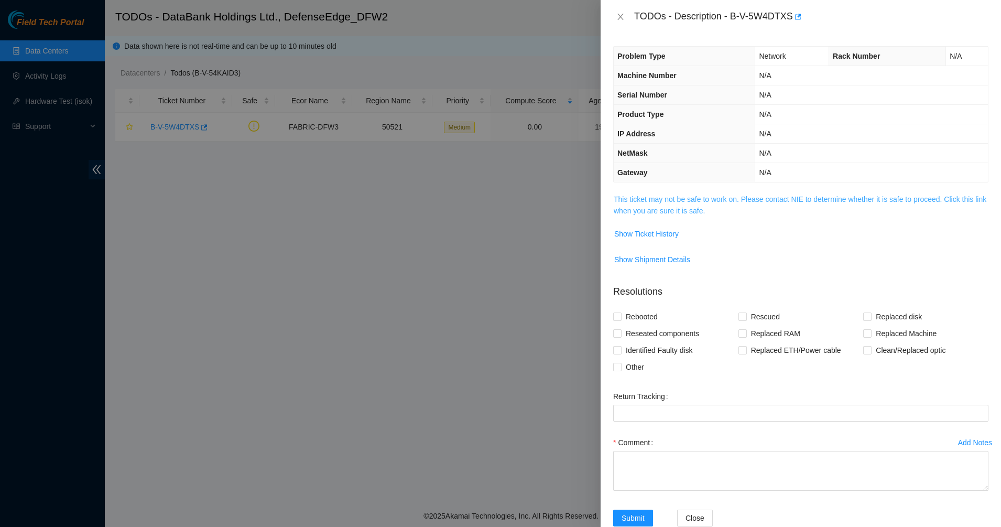
click at [635, 212] on link "This ticket may not be safe to work on. Please contact NIE to determine whether…" at bounding box center [800, 205] width 373 height 20
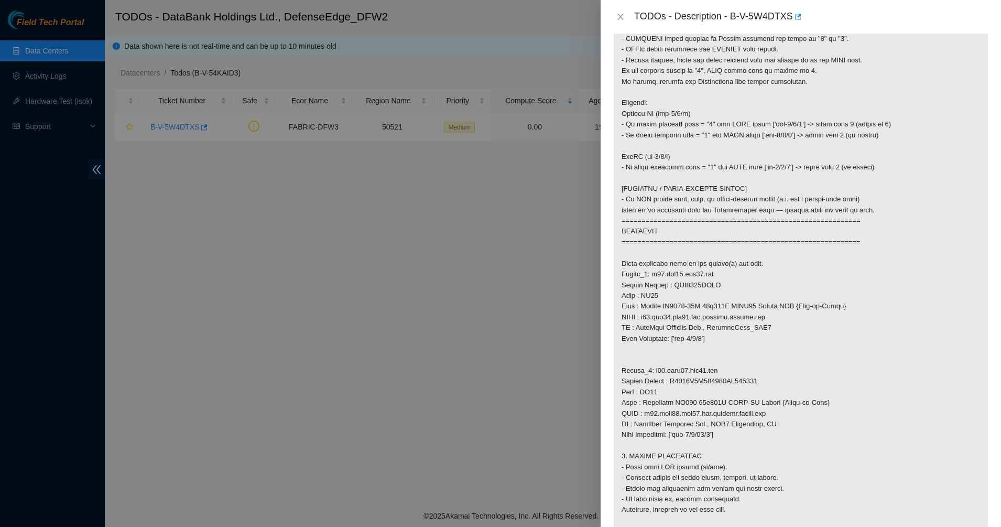
scroll to position [393, 0]
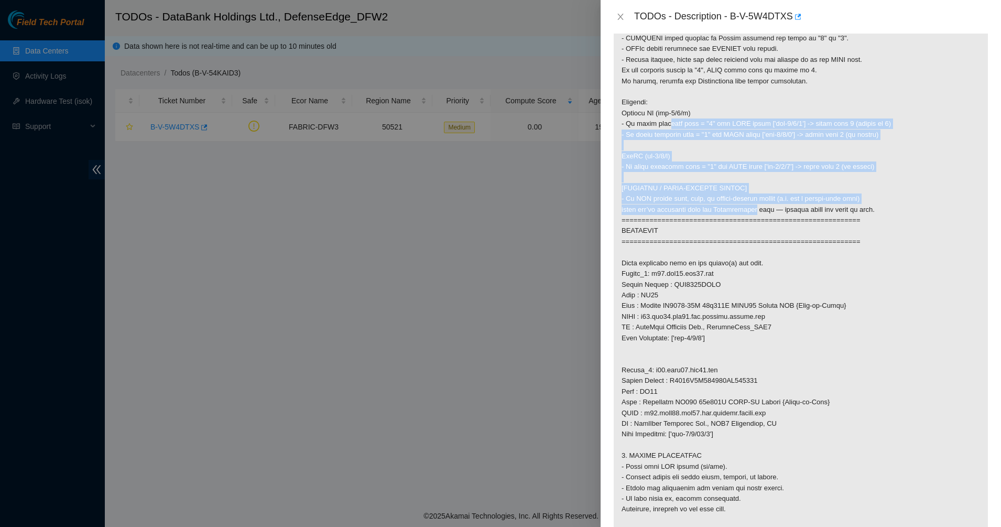
drag, startPoint x: 673, startPoint y: 156, endPoint x: 771, endPoint y: 230, distance: 122.1
click at [759, 222] on p at bounding box center [801, 332] width 374 height 1065
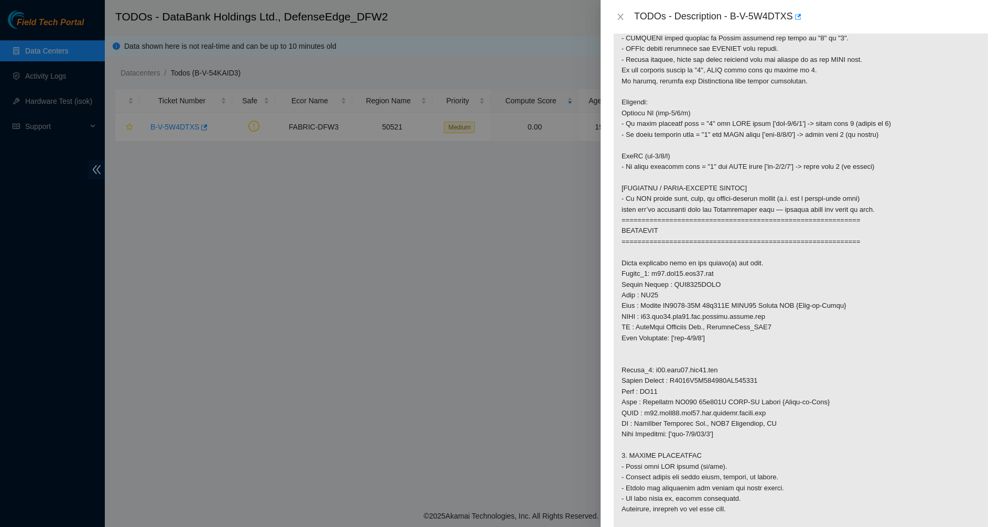
drag, startPoint x: 771, startPoint y: 230, endPoint x: 819, endPoint y: 255, distance: 55.1
click at [772, 230] on p at bounding box center [801, 332] width 374 height 1065
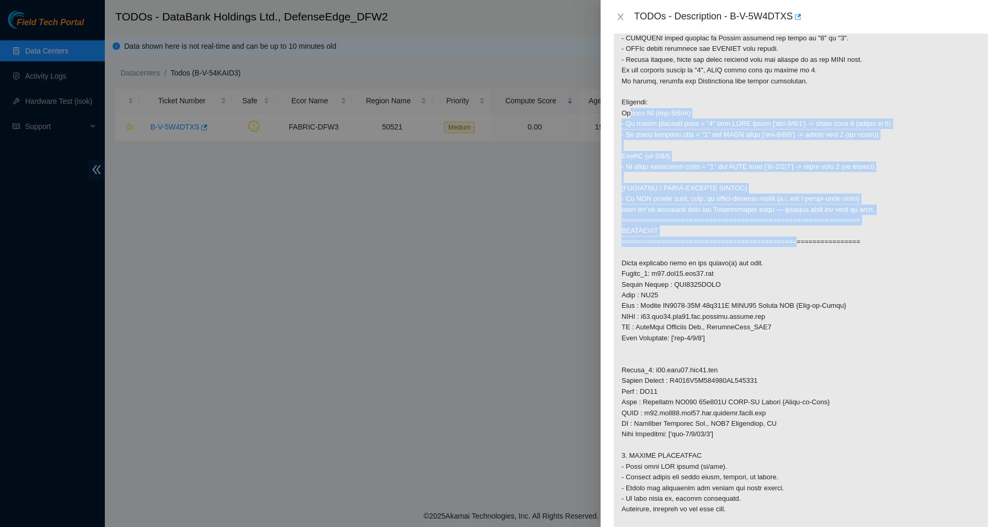
drag, startPoint x: 819, startPoint y: 255, endPoint x: 674, endPoint y: 97, distance: 215.2
click at [675, 102] on p at bounding box center [801, 332] width 374 height 1065
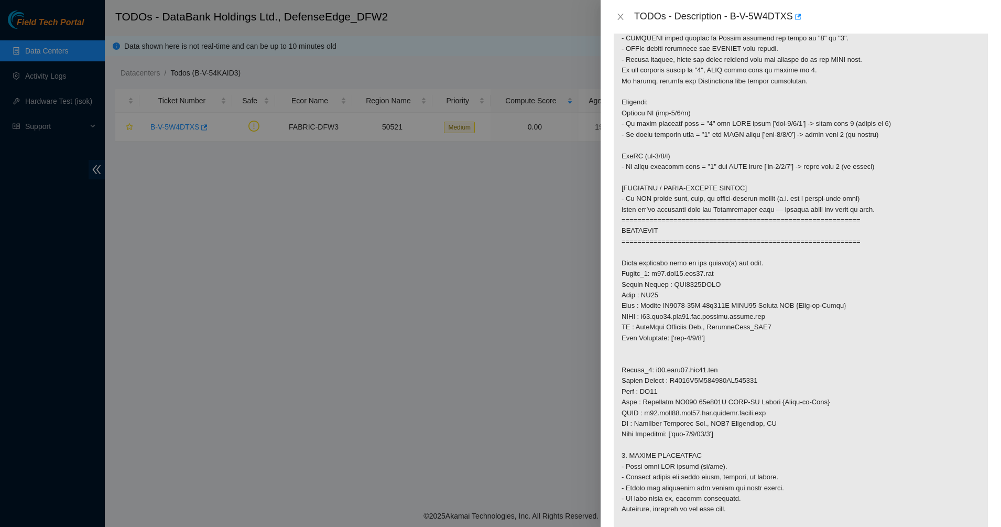
click at [673, 95] on p at bounding box center [801, 332] width 374 height 1065
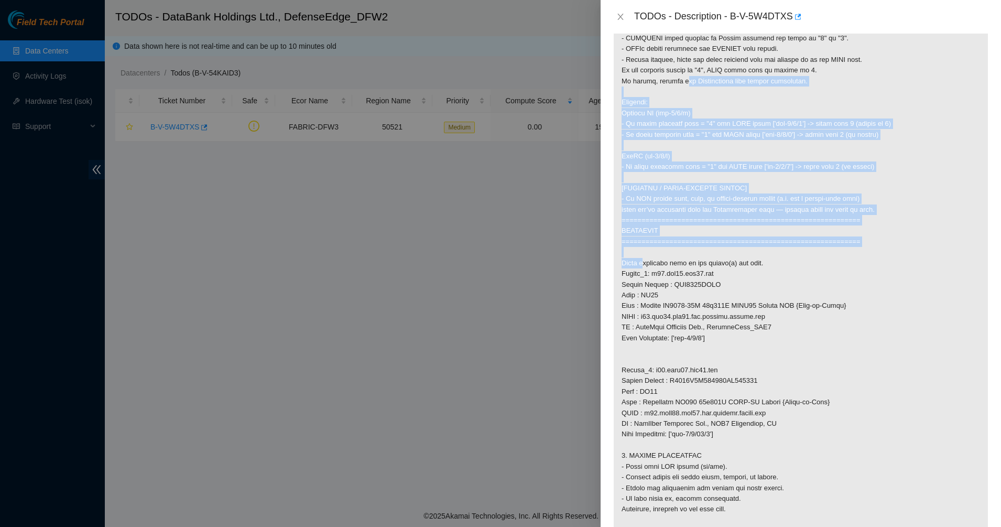
drag, startPoint x: 673, startPoint y: 95, endPoint x: 888, endPoint y: 263, distance: 273.1
click at [888, 263] on p at bounding box center [801, 332] width 374 height 1065
drag, startPoint x: 888, startPoint y: 263, endPoint x: 715, endPoint y: 315, distance: 181.3
click at [888, 264] on p at bounding box center [801, 332] width 374 height 1065
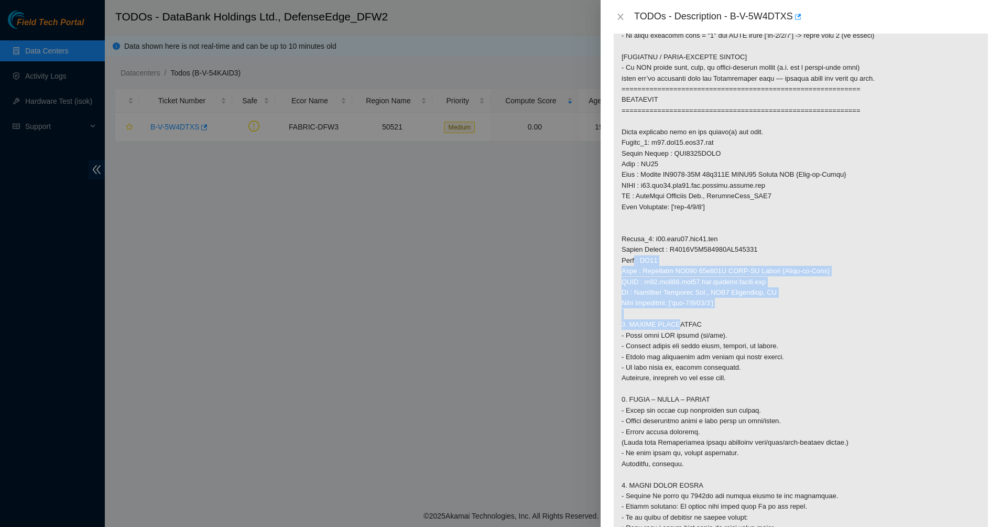
drag, startPoint x: 629, startPoint y: 269, endPoint x: 662, endPoint y: 332, distance: 71.1
click at [662, 332] on p at bounding box center [801, 201] width 374 height 1065
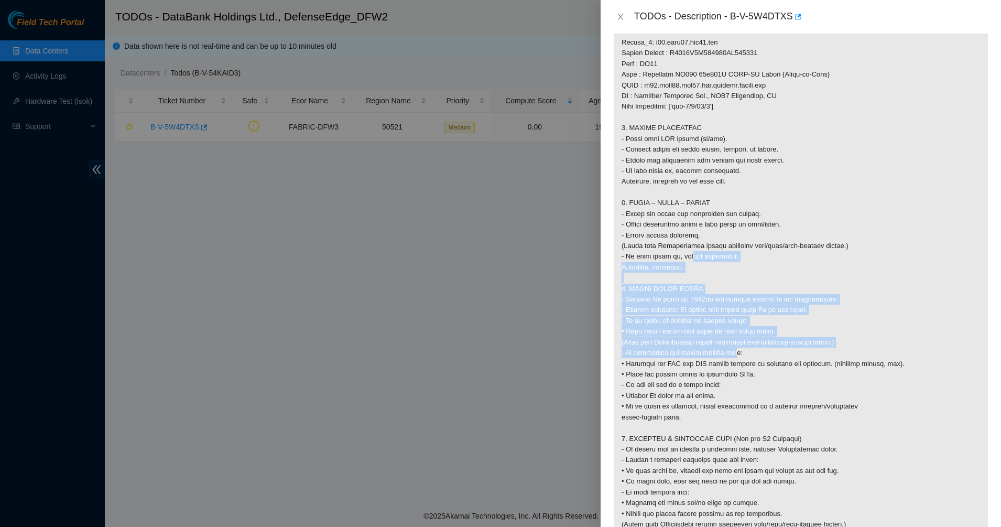
drag, startPoint x: 696, startPoint y: 304, endPoint x: 718, endPoint y: 365, distance: 64.7
click at [718, 365] on p at bounding box center [801, 5] width 374 height 1065
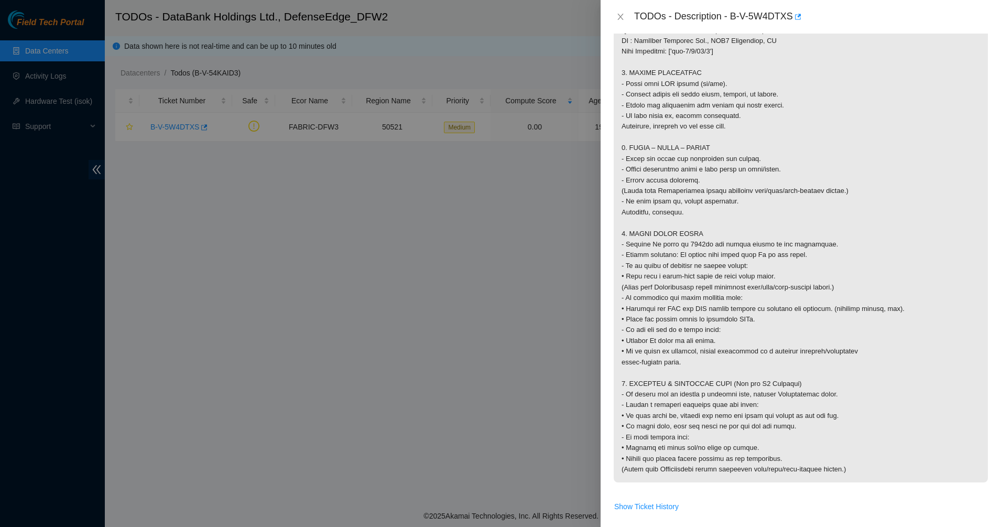
scroll to position [852, 0]
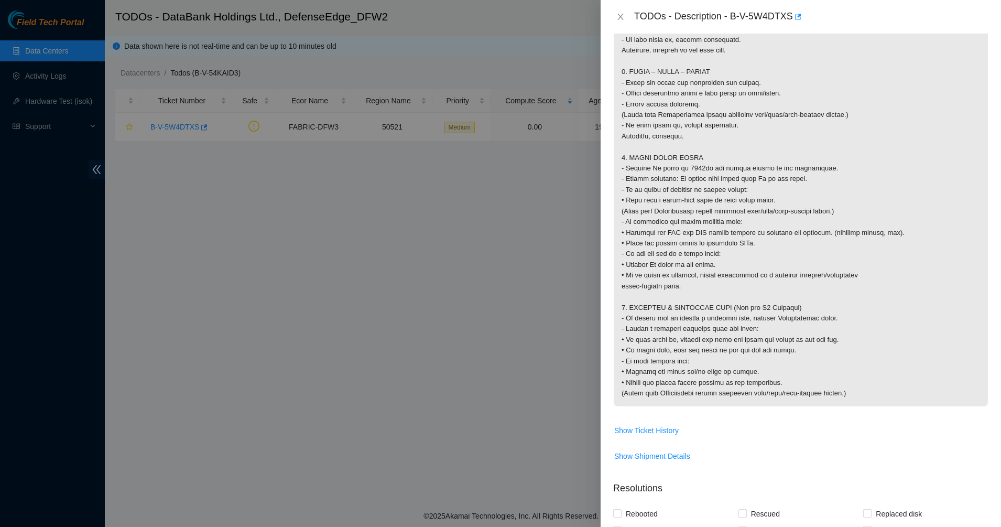
drag, startPoint x: 692, startPoint y: 297, endPoint x: 785, endPoint y: 410, distance: 146.3
drag, startPoint x: 863, startPoint y: 404, endPoint x: 680, endPoint y: 269, distance: 227.5
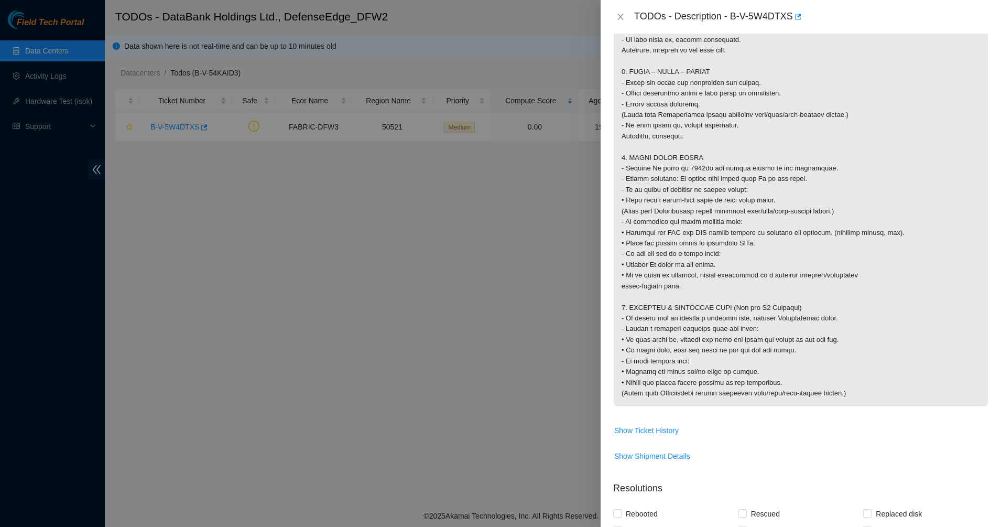
drag, startPoint x: 681, startPoint y: 268, endPoint x: 880, endPoint y: 412, distance: 245.6
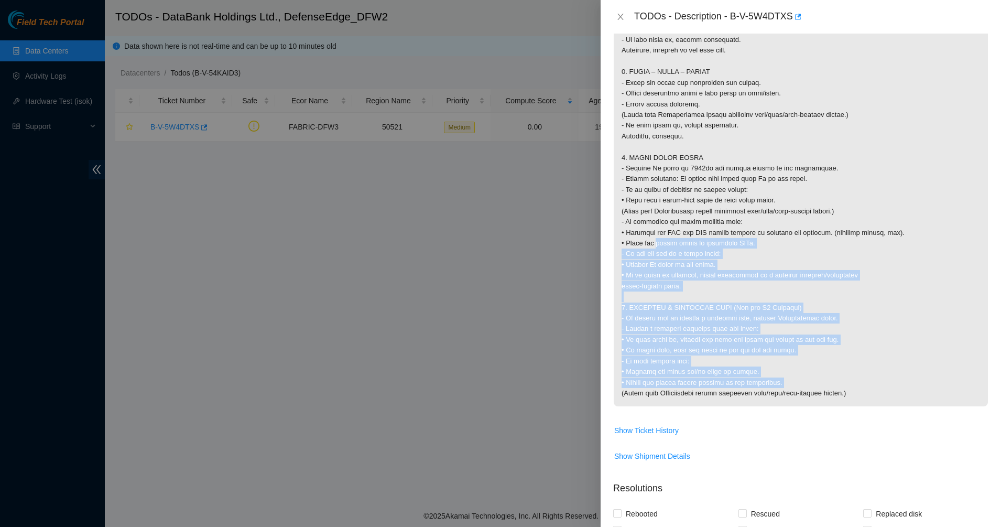
drag, startPoint x: 862, startPoint y: 395, endPoint x: 645, endPoint y: 246, distance: 263.5
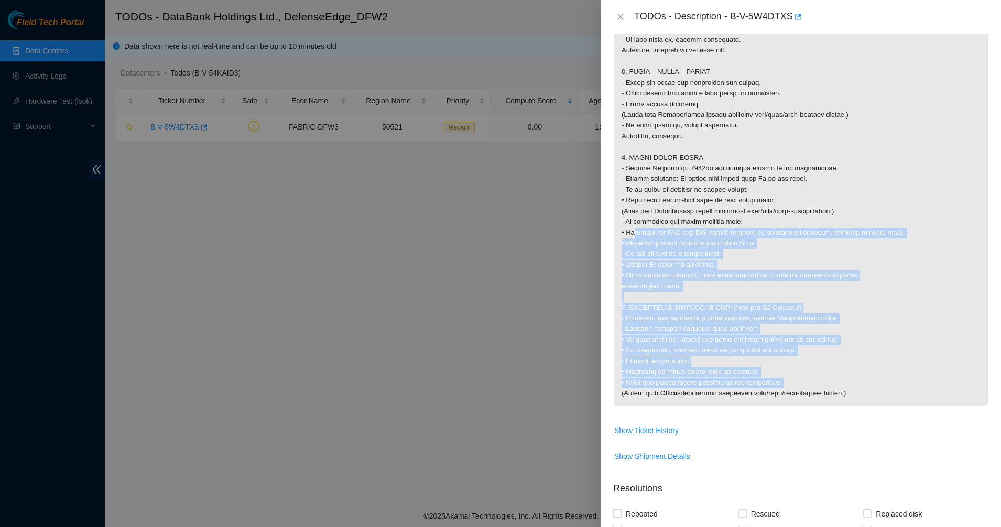
drag, startPoint x: 645, startPoint y: 246, endPoint x: 927, endPoint y: 403, distance: 322.7
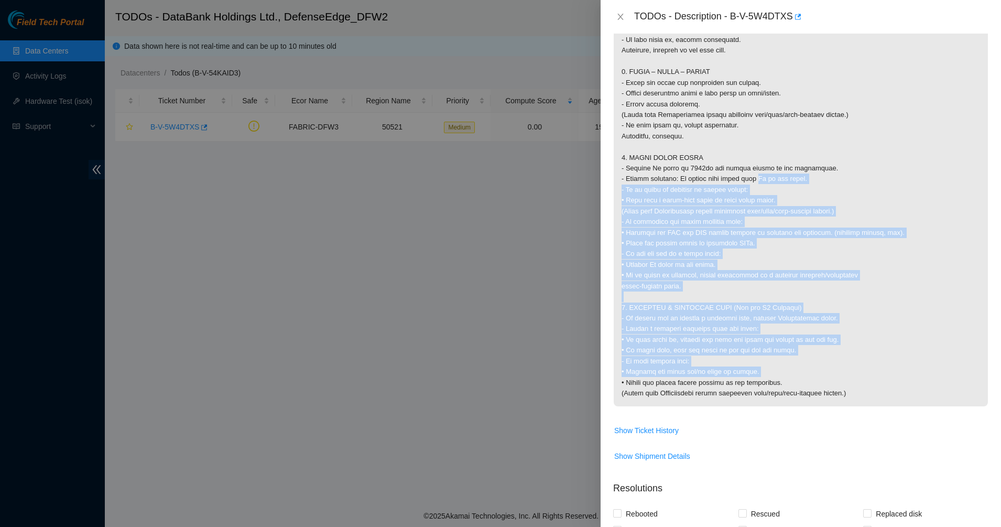
drag, startPoint x: 884, startPoint y: 359, endPoint x: 731, endPoint y: 170, distance: 242.7
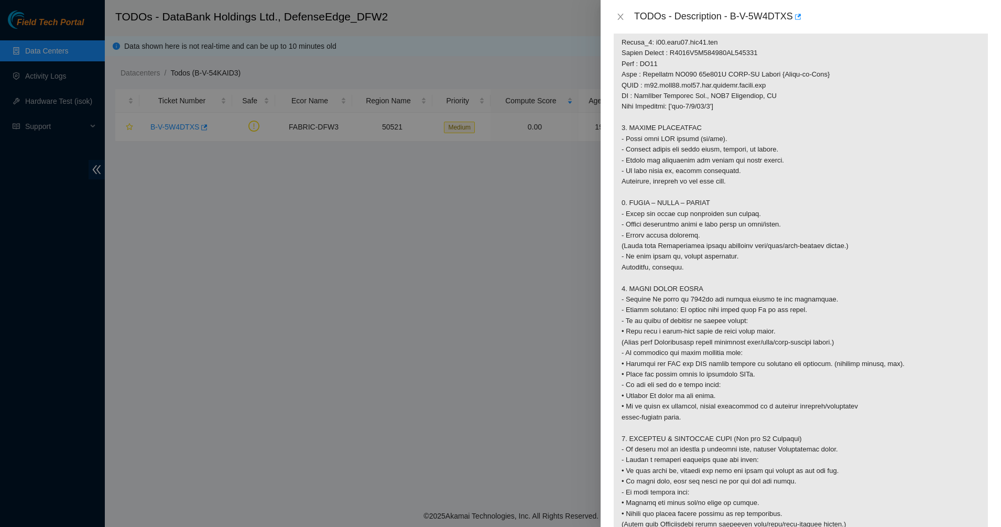
scroll to position [655, 0]
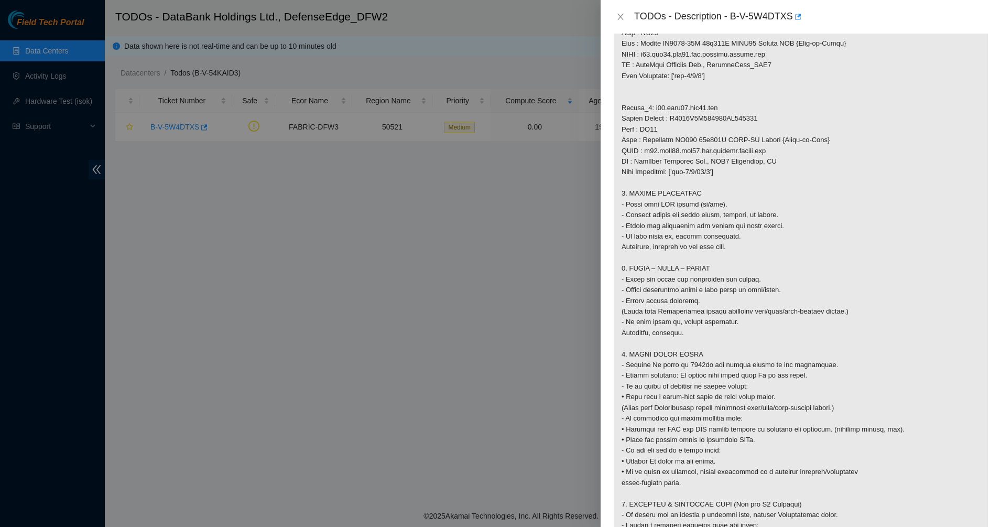
click at [645, 143] on p at bounding box center [801, 70] width 374 height 1065
click at [644, 142] on p at bounding box center [801, 70] width 374 height 1065
click at [652, 135] on p at bounding box center [801, 70] width 374 height 1065
drag, startPoint x: 655, startPoint y: 132, endPoint x: 715, endPoint y: 166, distance: 68.8
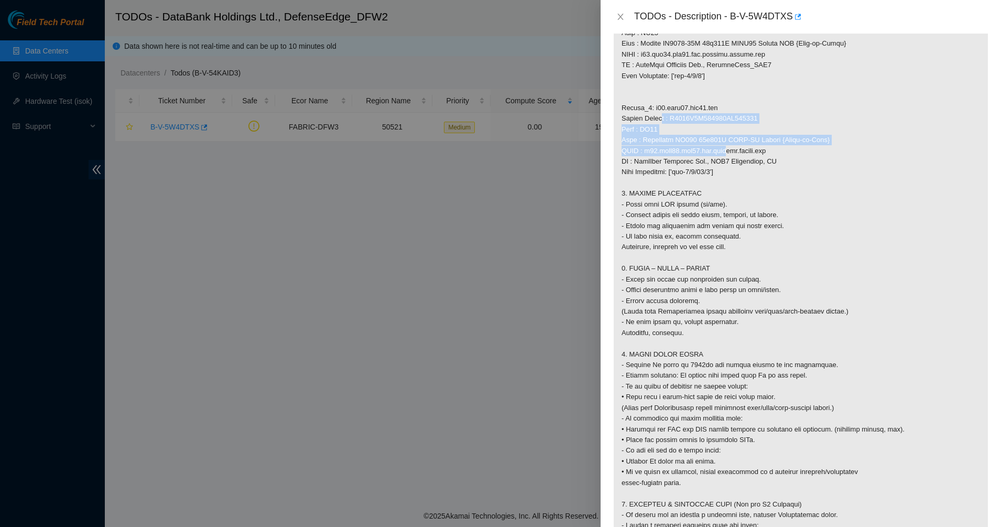
click at [715, 166] on p at bounding box center [801, 70] width 374 height 1065
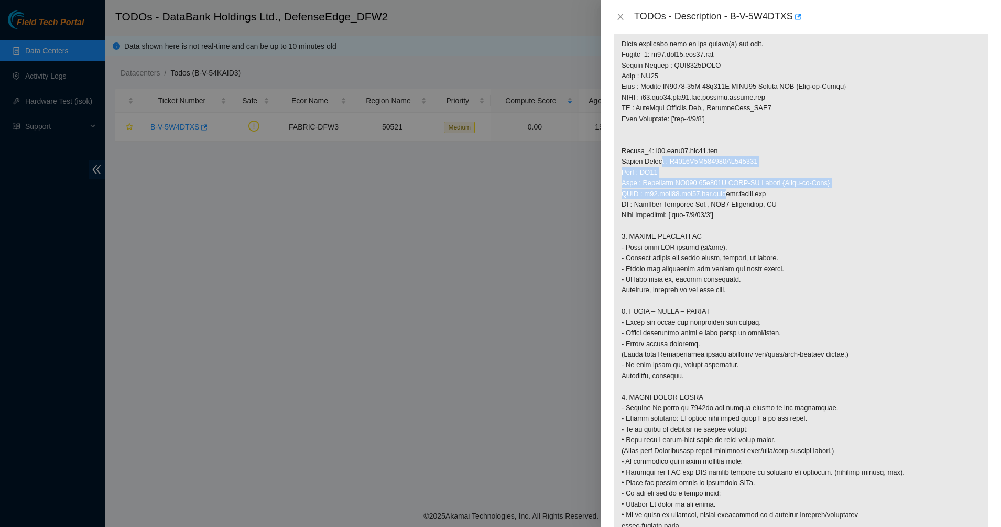
scroll to position [590, 0]
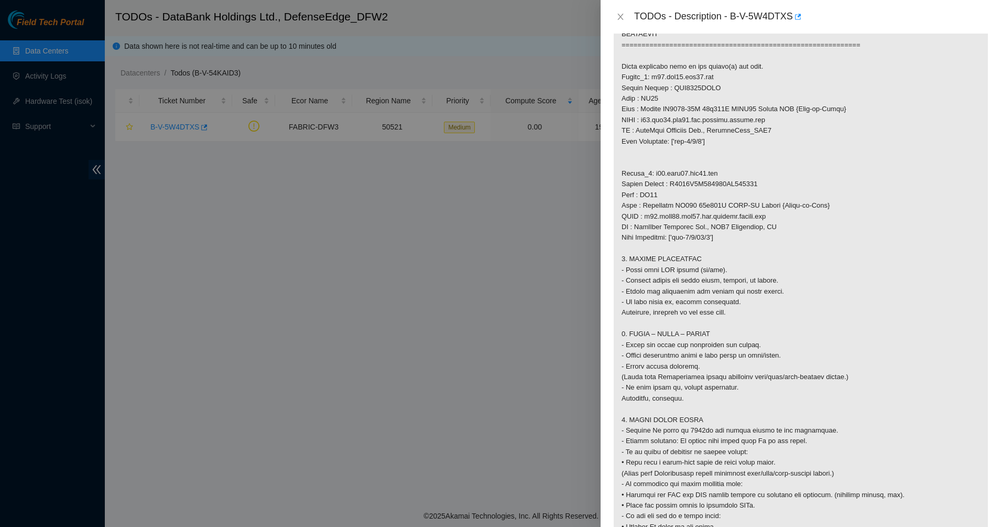
click at [647, 109] on p at bounding box center [801, 136] width 374 height 1065
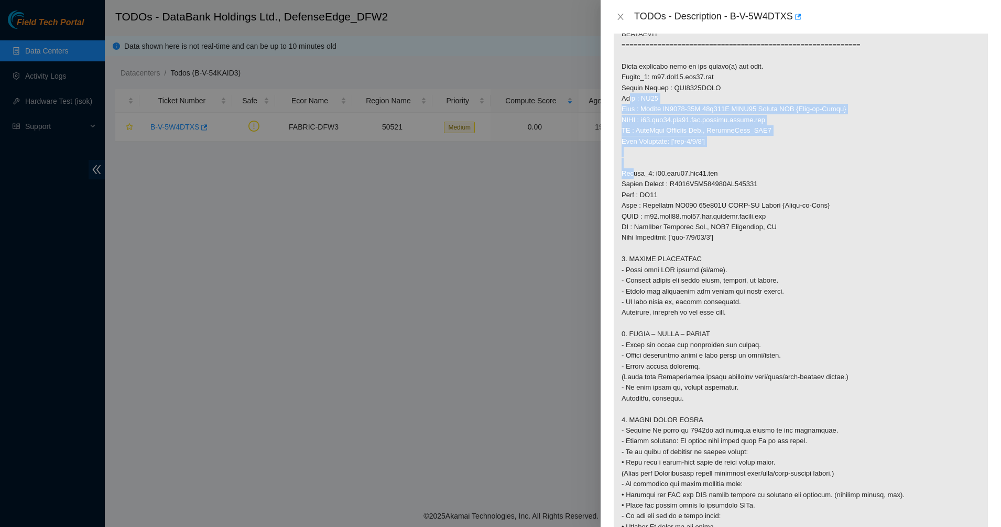
drag, startPoint x: 647, startPoint y: 109, endPoint x: 743, endPoint y: 151, distance: 105.2
click at [743, 151] on p at bounding box center [801, 136] width 374 height 1065
drag, startPoint x: 743, startPoint y: 151, endPoint x: 641, endPoint y: 71, distance: 129.6
click at [642, 71] on p at bounding box center [801, 136] width 374 height 1065
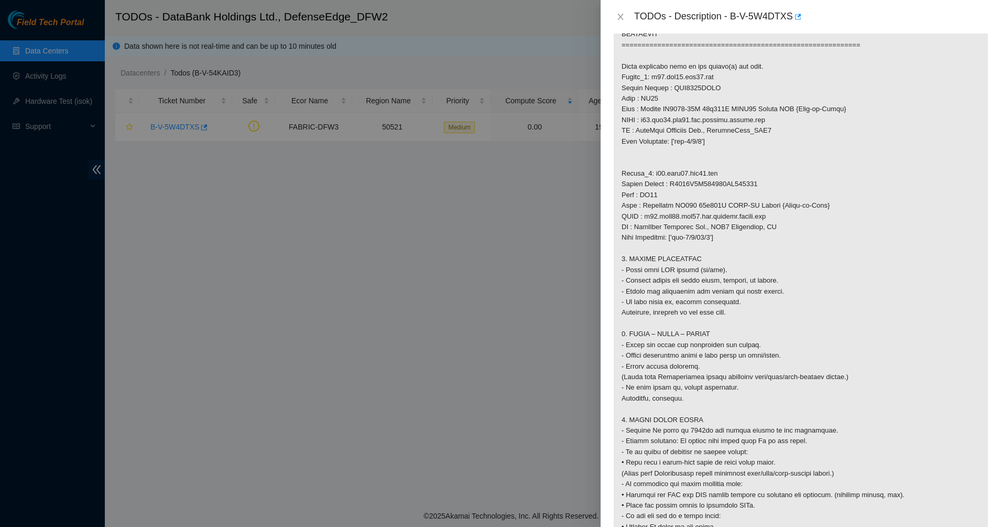
click at [641, 71] on p at bounding box center [801, 136] width 374 height 1065
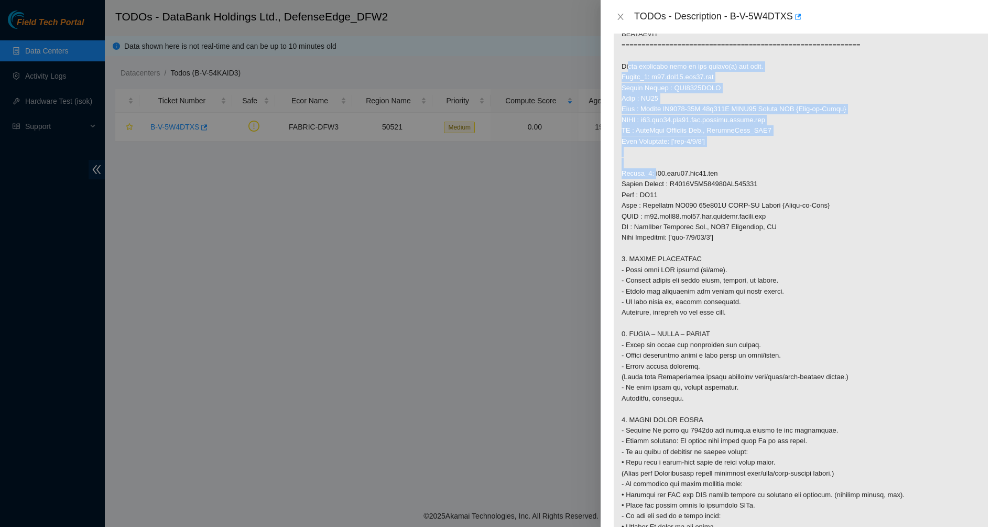
drag, startPoint x: 641, startPoint y: 71, endPoint x: 753, endPoint y: 162, distance: 143.9
click at [753, 161] on p at bounding box center [801, 136] width 374 height 1065
click at [753, 162] on p at bounding box center [801, 136] width 374 height 1065
